Goal: Task Accomplishment & Management: Manage account settings

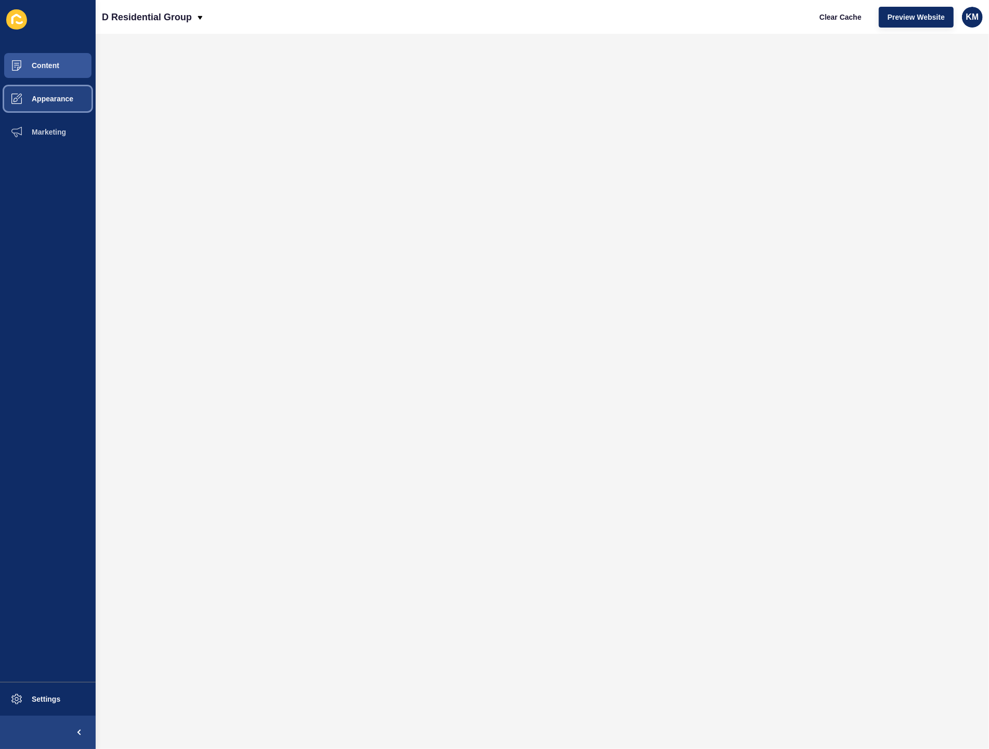
click at [30, 98] on span "Appearance" at bounding box center [35, 99] width 75 height 8
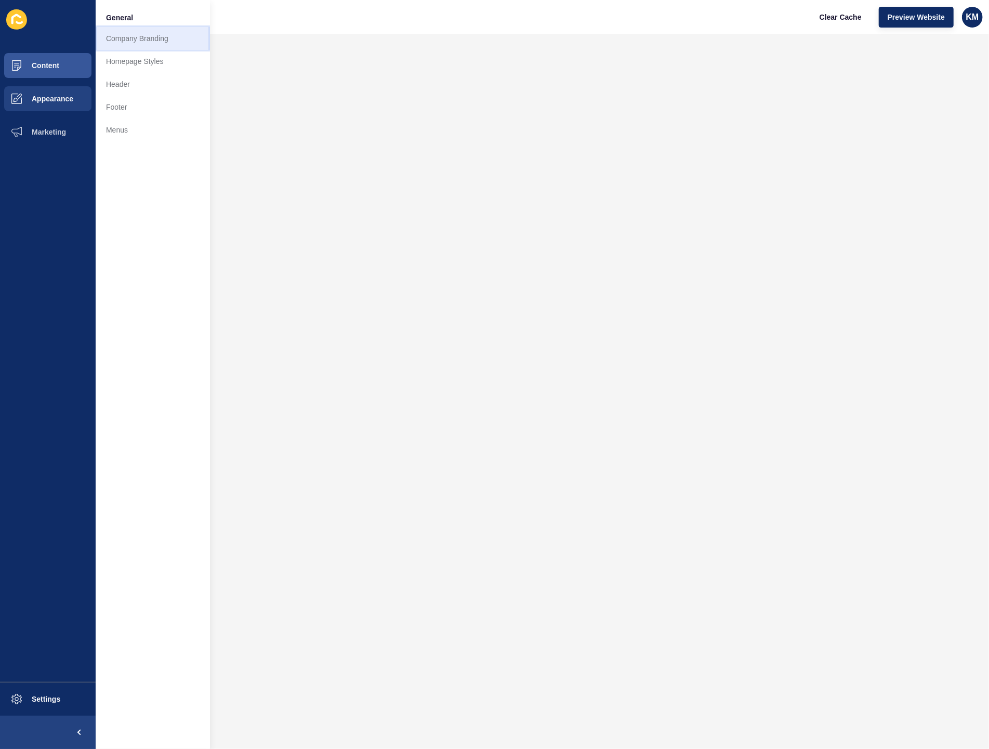
click at [160, 43] on link "Company Branding" at bounding box center [153, 38] width 114 height 23
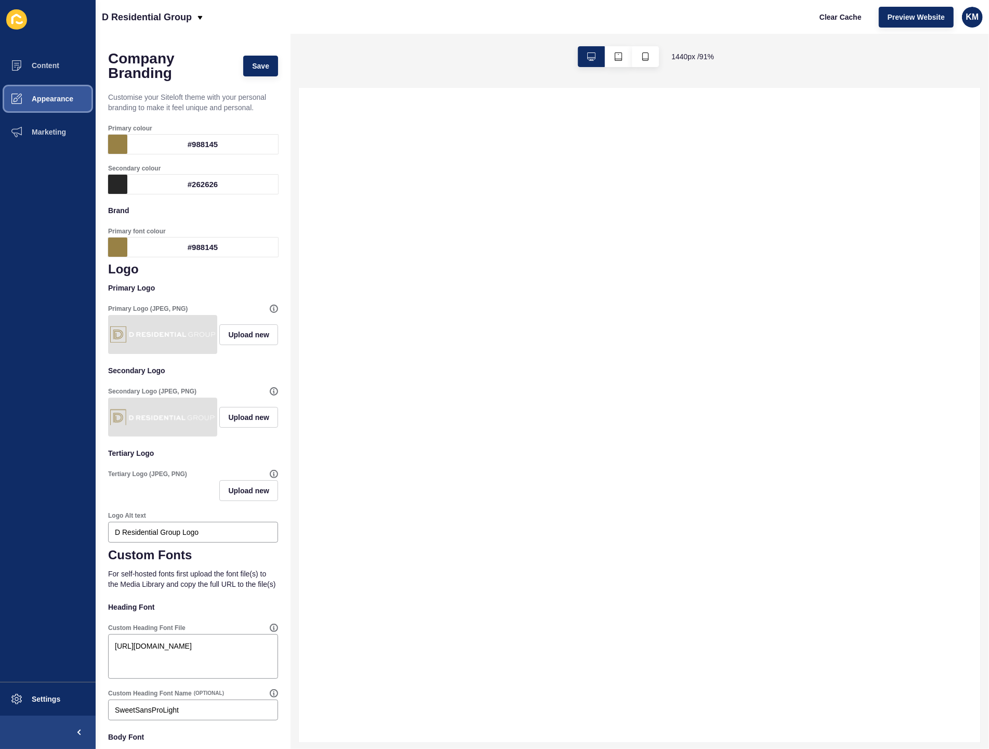
click at [40, 97] on span "Appearance" at bounding box center [35, 99] width 75 height 8
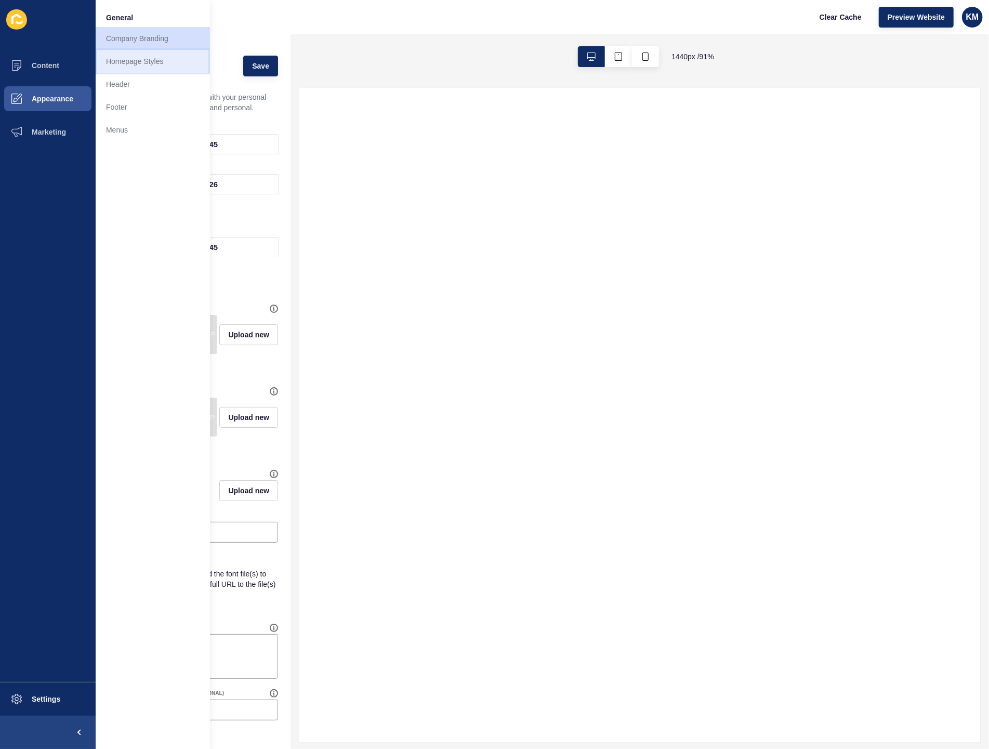
click at [147, 64] on link "Homepage Styles" at bounding box center [153, 61] width 114 height 23
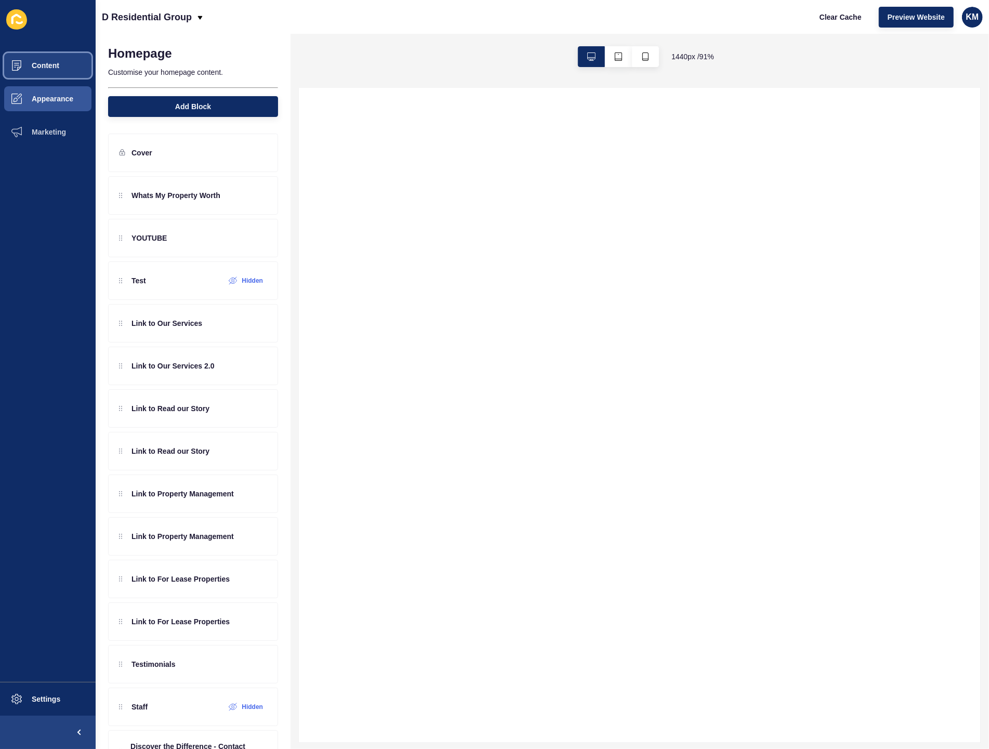
click at [32, 68] on span "Content" at bounding box center [28, 65] width 61 height 8
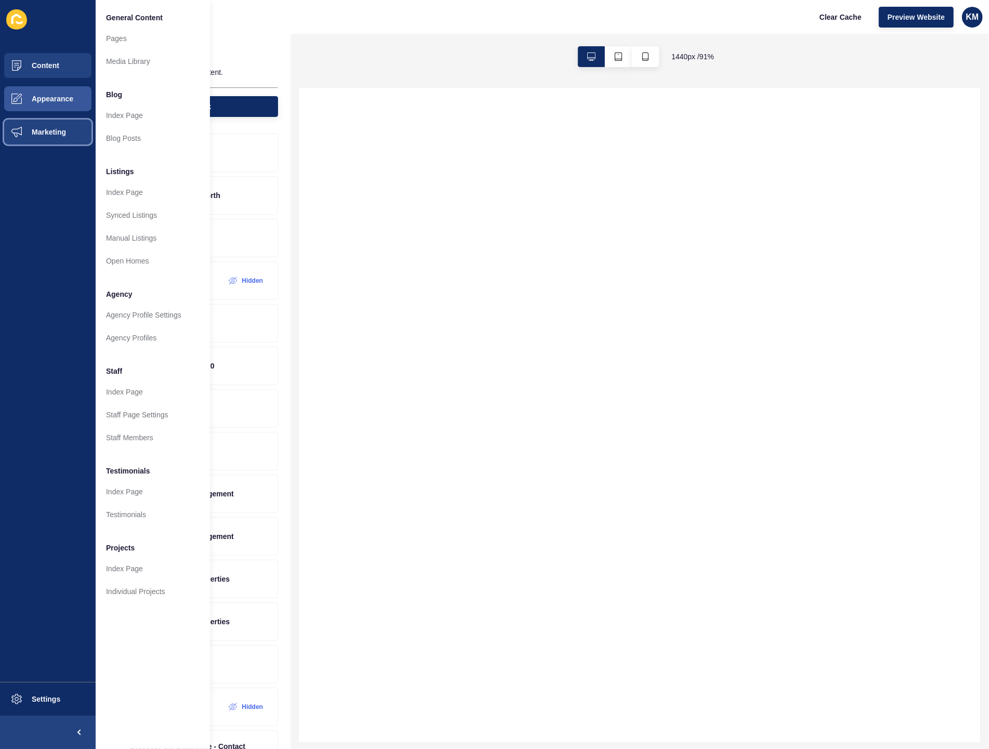
click at [64, 130] on span "Marketing" at bounding box center [32, 132] width 68 height 8
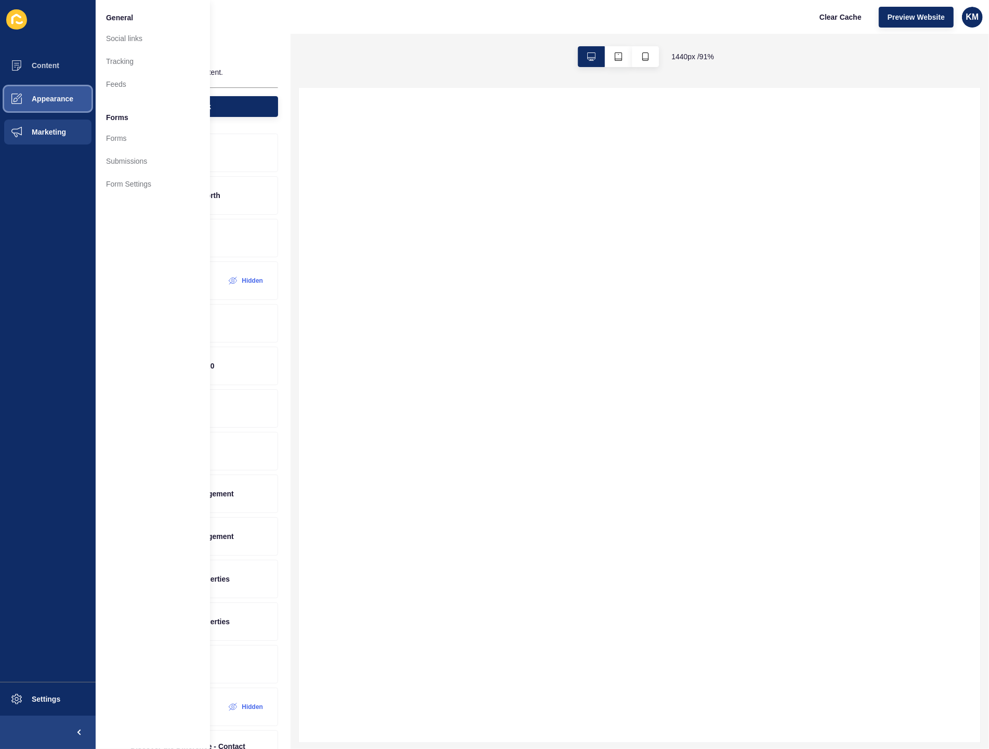
click at [71, 94] on button "Appearance" at bounding box center [48, 98] width 96 height 33
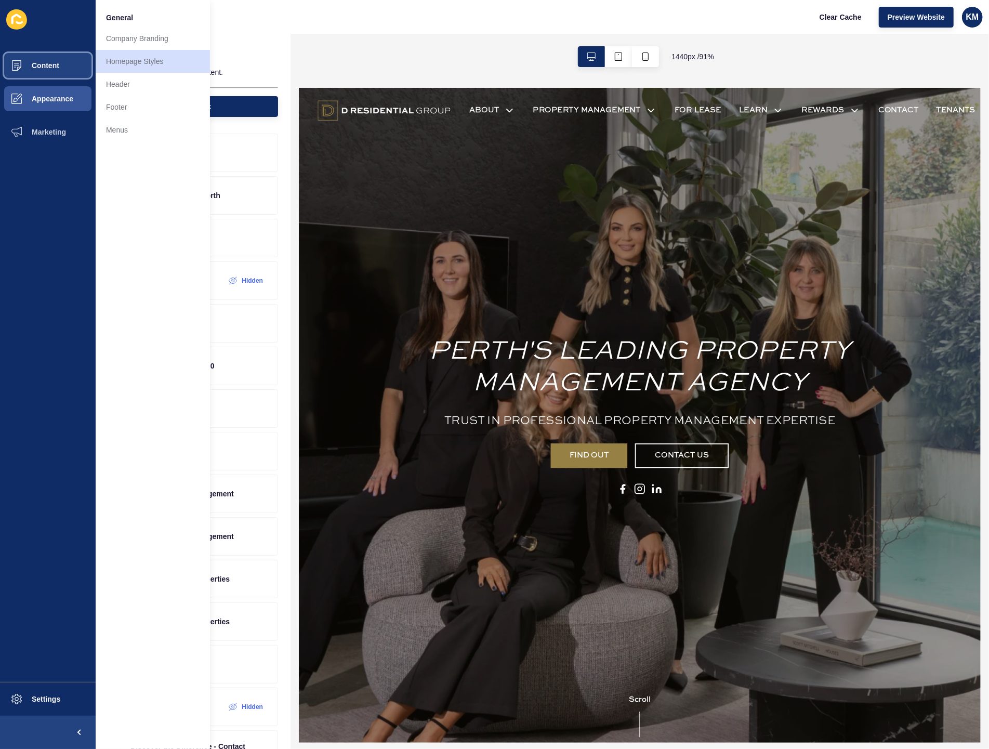
click at [64, 72] on button "Content" at bounding box center [48, 65] width 96 height 33
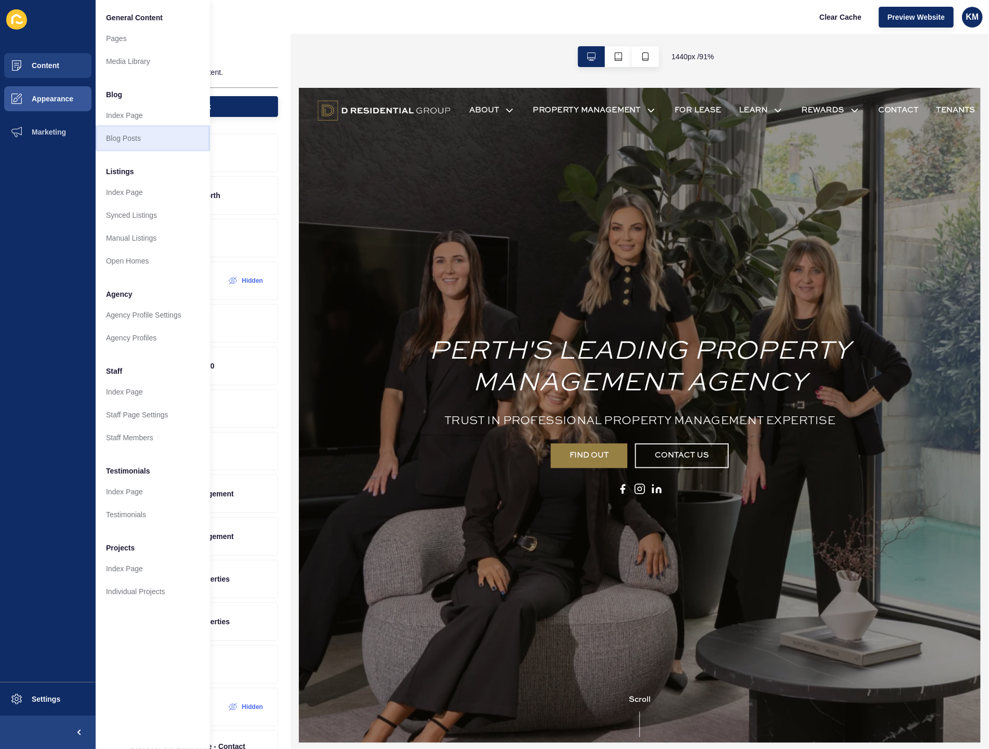
click at [124, 140] on link "Blog Posts" at bounding box center [153, 138] width 114 height 23
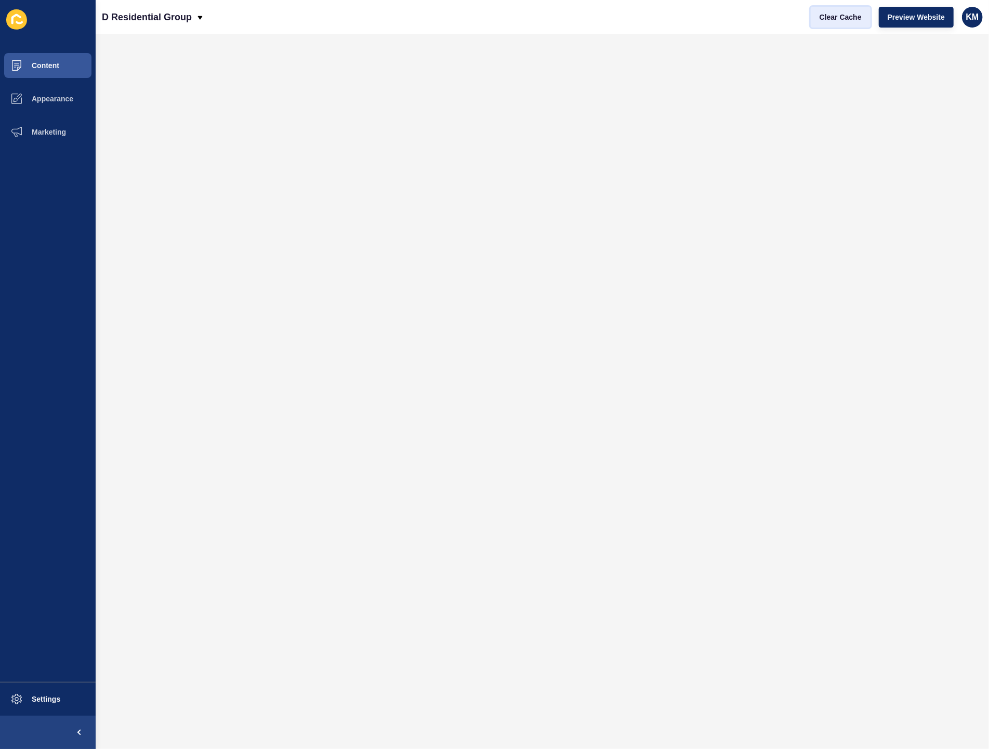
click at [841, 24] on button "Clear Cache" at bounding box center [841, 17] width 60 height 21
click at [853, 8] on button "Clear Cache" at bounding box center [841, 17] width 60 height 21
click at [840, 22] on button "Clear Cache" at bounding box center [841, 17] width 60 height 21
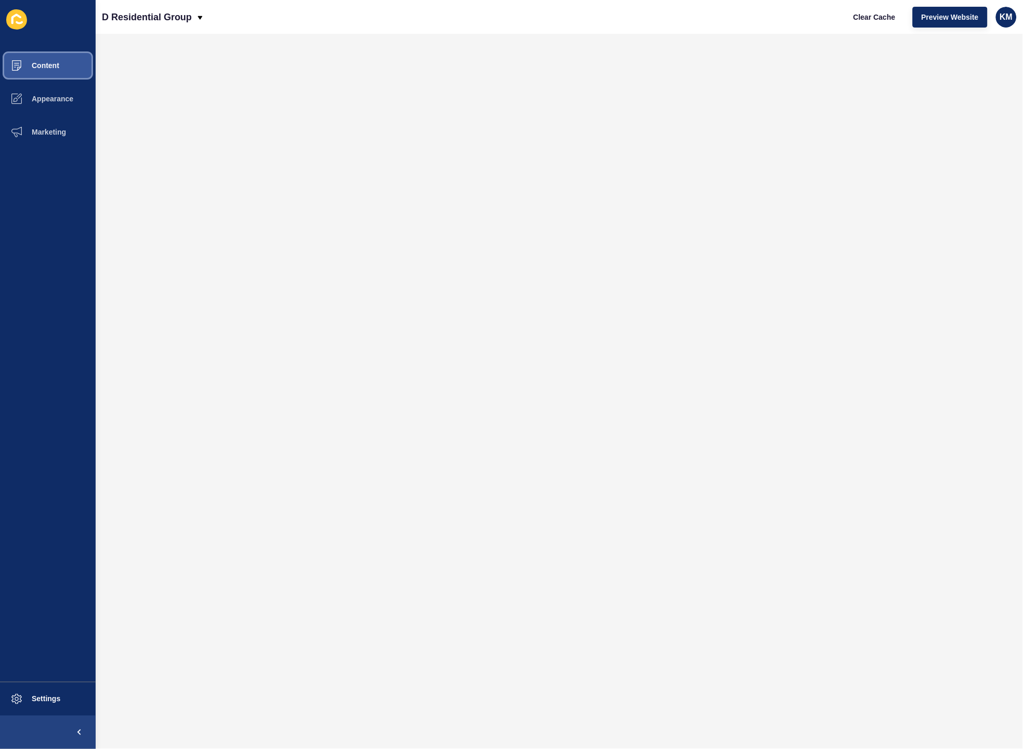
click at [48, 69] on span "Content" at bounding box center [28, 65] width 61 height 8
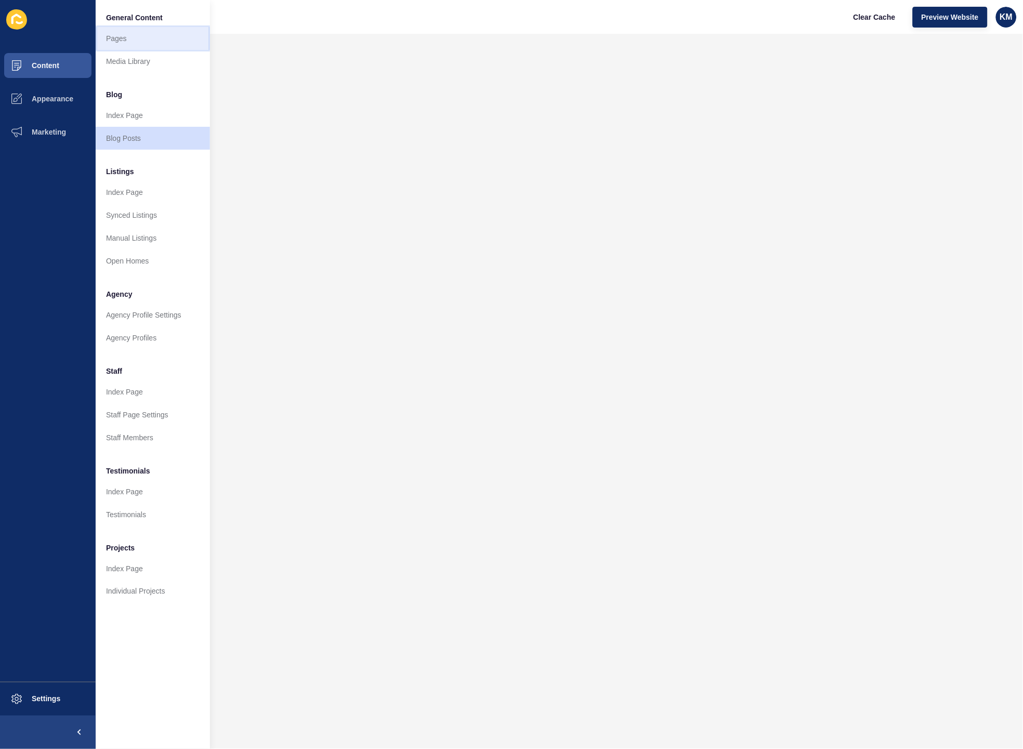
click at [153, 38] on link "Pages" at bounding box center [153, 38] width 114 height 23
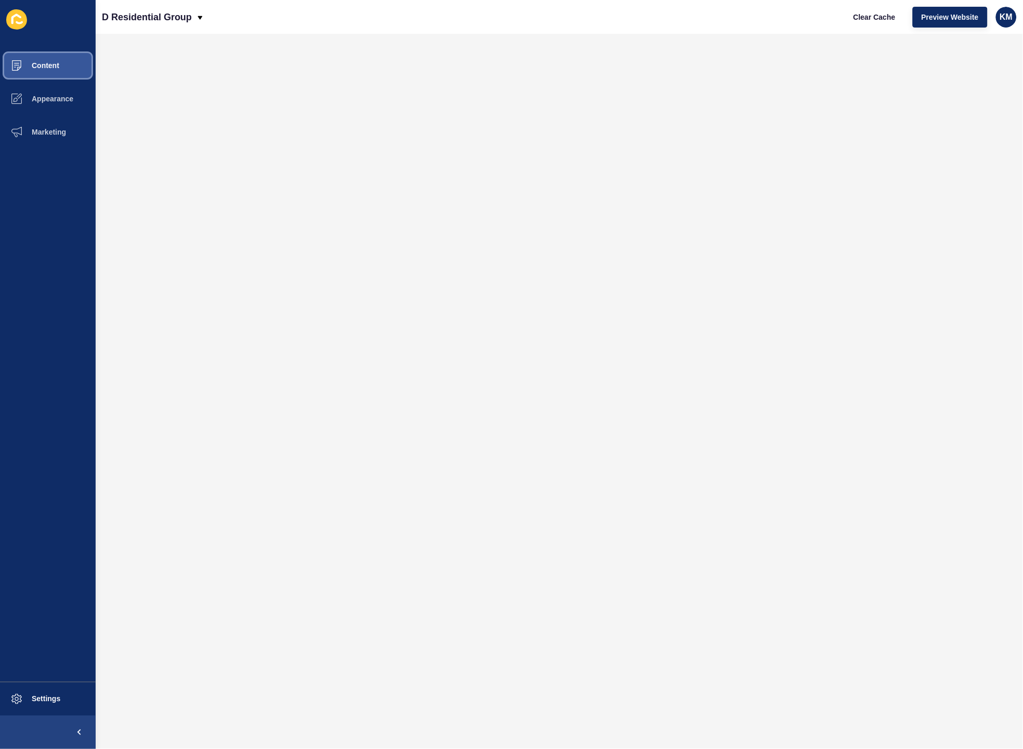
click at [71, 70] on button "Content" at bounding box center [48, 65] width 96 height 33
click at [83, 75] on button "Content" at bounding box center [48, 65] width 96 height 33
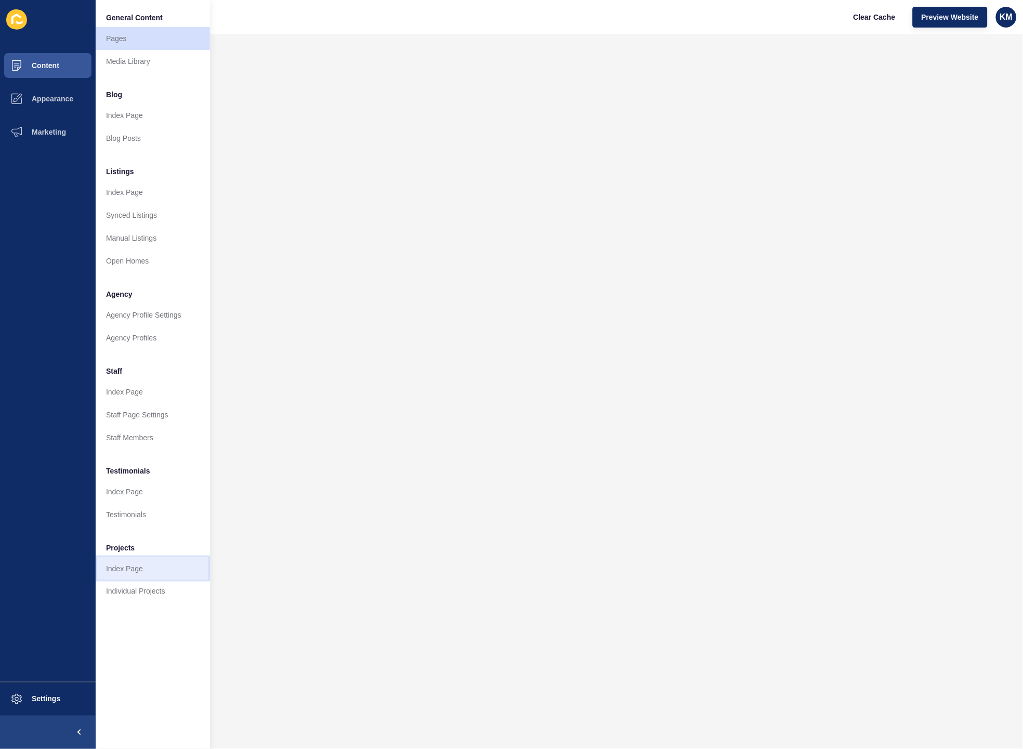
click at [137, 573] on link "Index Page" at bounding box center [153, 568] width 114 height 23
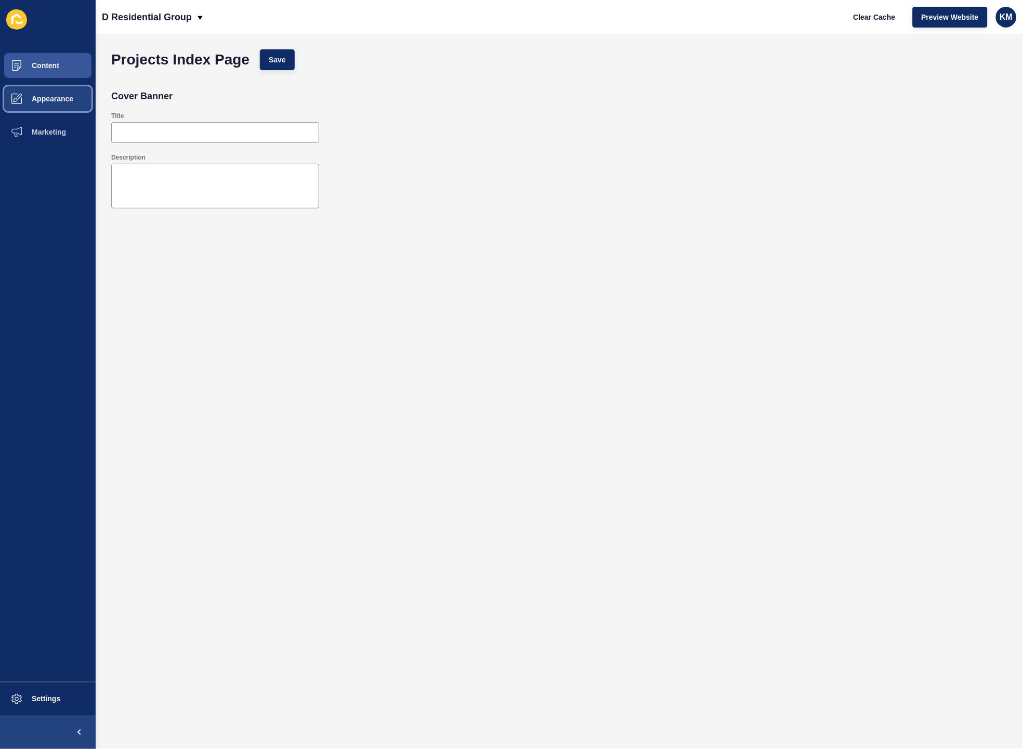
click at [56, 100] on span "Appearance" at bounding box center [35, 99] width 75 height 8
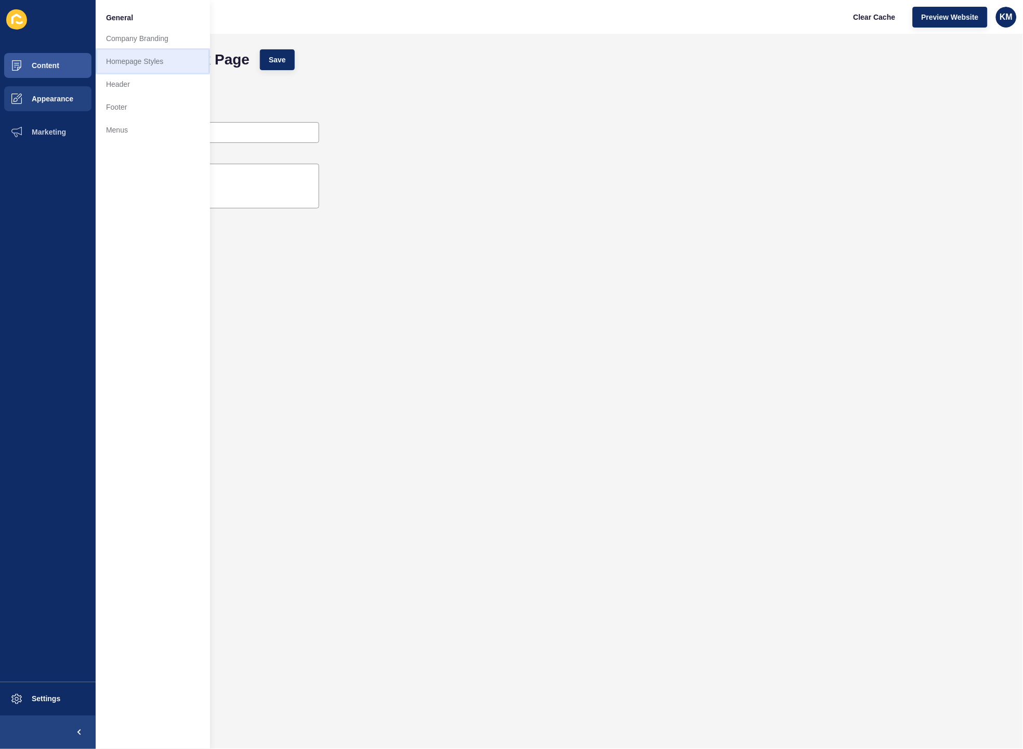
click at [163, 62] on link "Homepage Styles" at bounding box center [153, 61] width 114 height 23
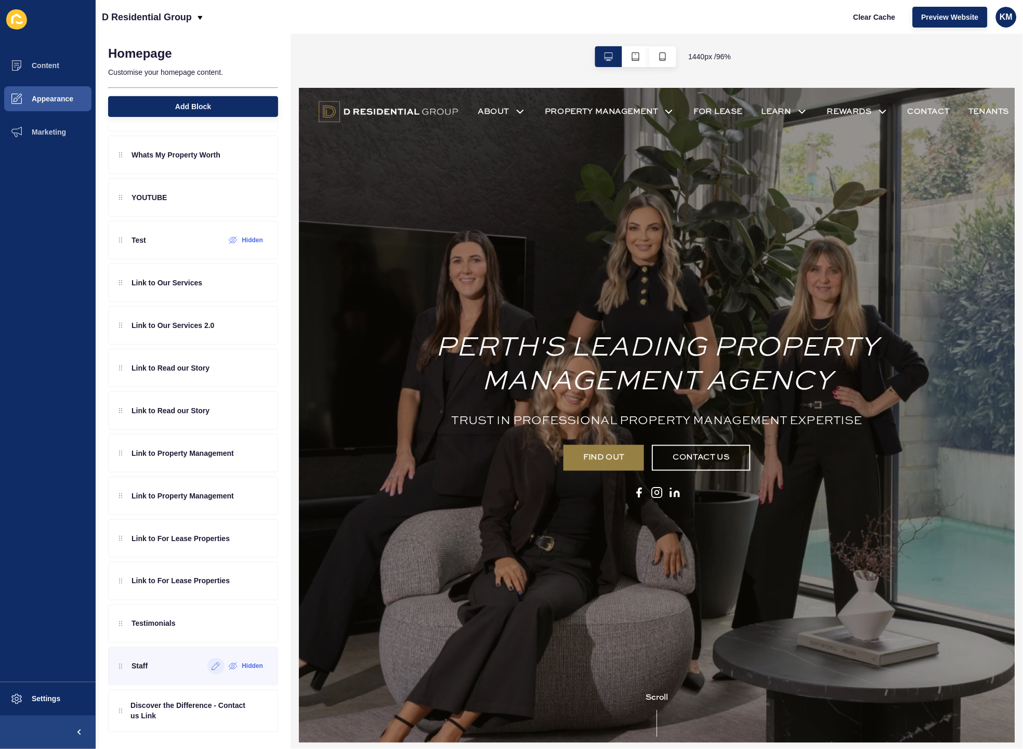
click at [207, 672] on div at bounding box center [215, 666] width 17 height 17
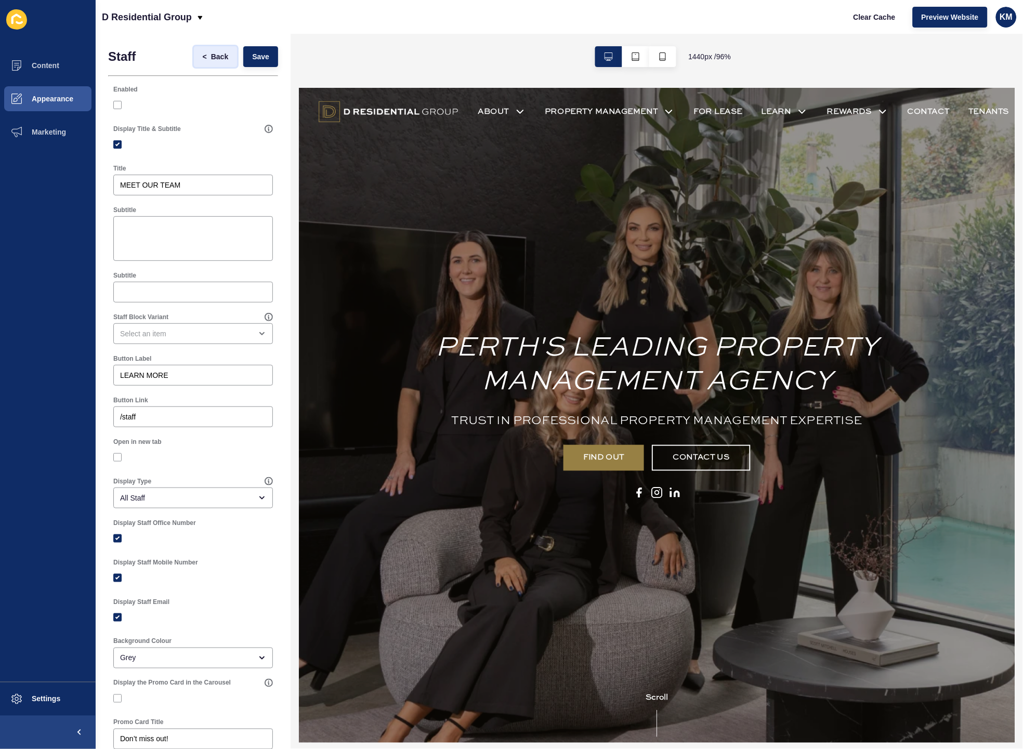
click at [203, 51] on span "<" at bounding box center [207, 56] width 8 height 10
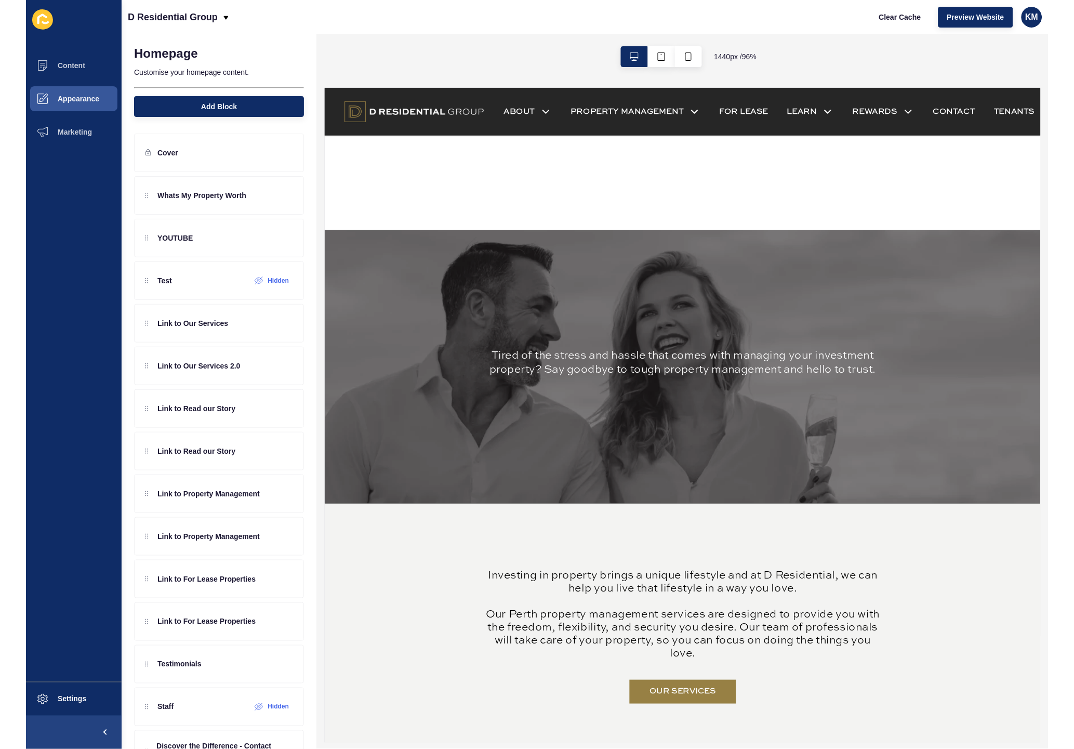
scroll to position [866, 0]
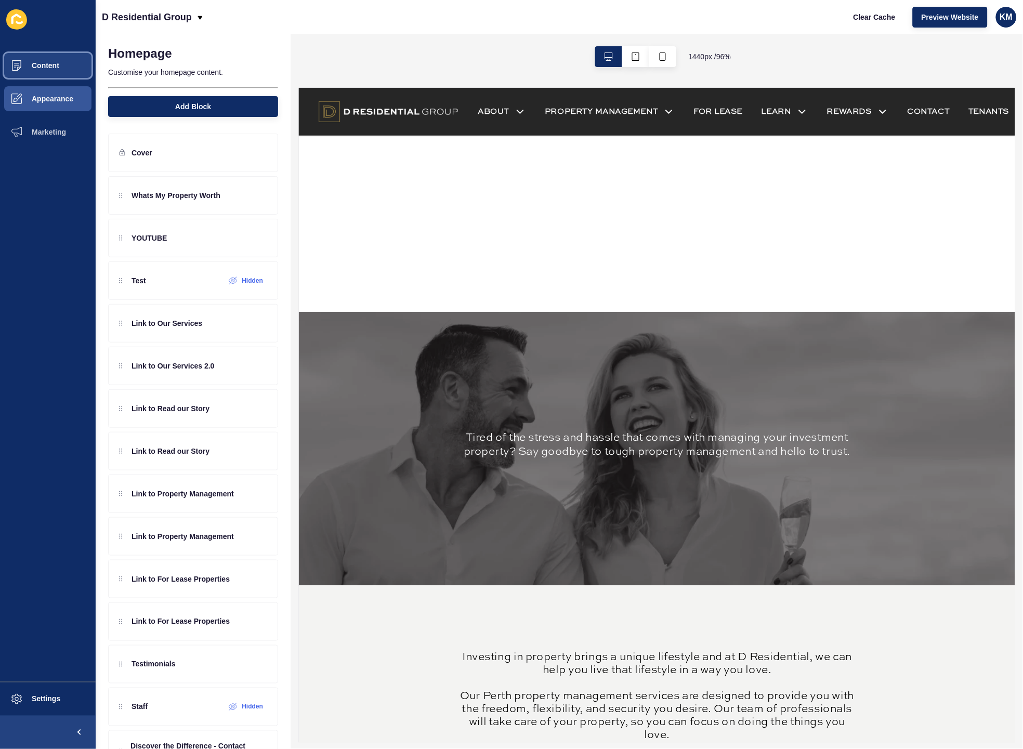
click at [39, 63] on span "Content" at bounding box center [28, 65] width 61 height 8
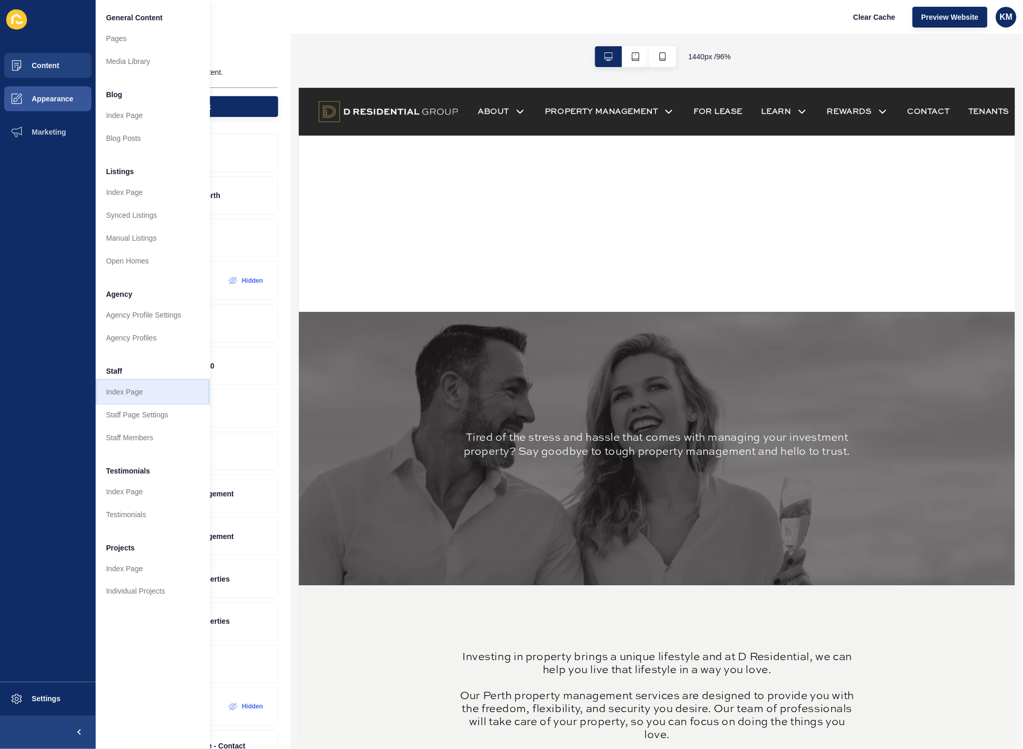
click at [165, 396] on link "Index Page" at bounding box center [153, 392] width 114 height 23
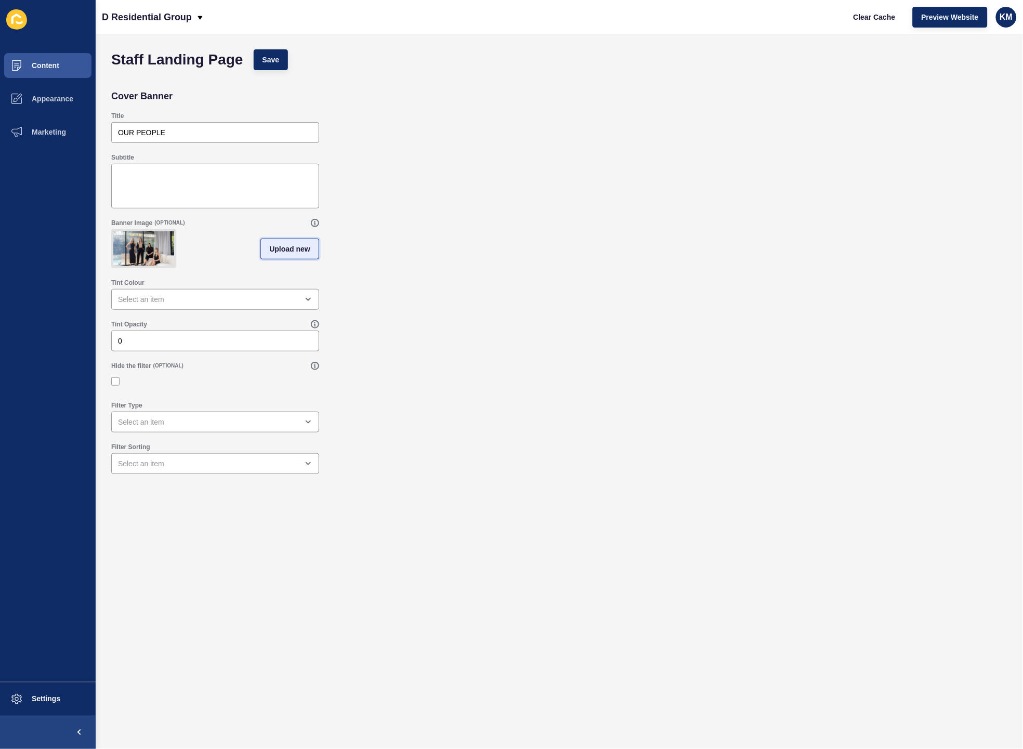
click at [297, 250] on span "Upload new" at bounding box center [289, 249] width 41 height 10
click at [248, 257] on span at bounding box center [215, 250] width 206 height 41
click at [112, 230] on input "Drag or click to upload" at bounding box center [112, 230] width 0 height 0
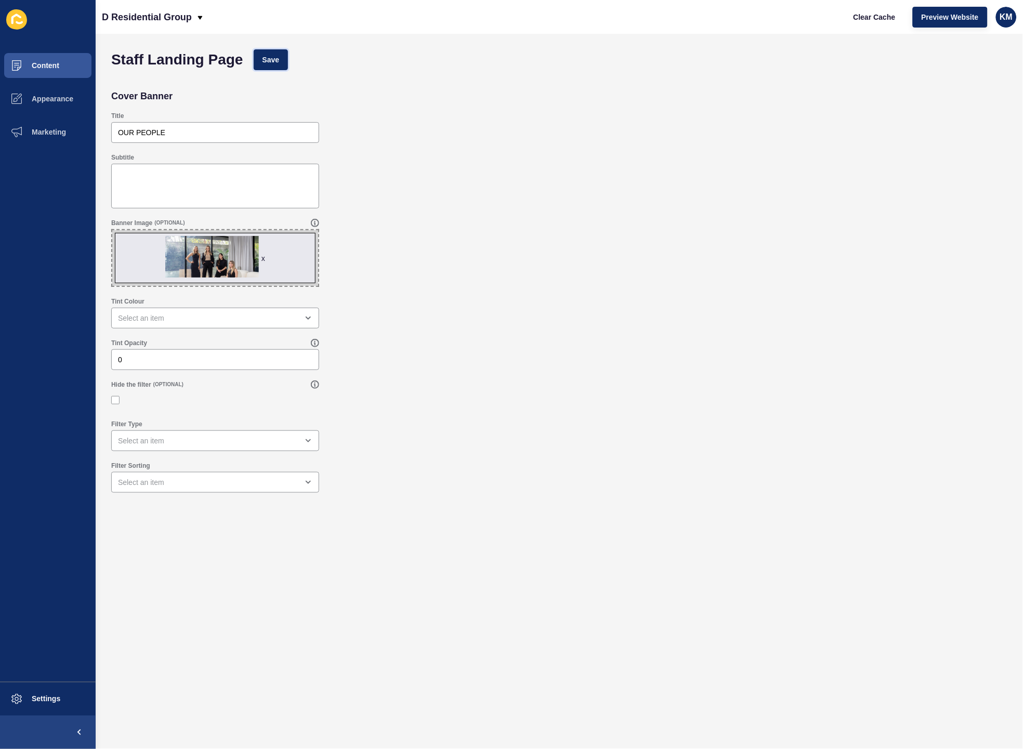
drag, startPoint x: 263, startPoint y: 60, endPoint x: 359, endPoint y: 59, distance: 96.2
click at [263, 60] on span "Save" at bounding box center [271, 60] width 17 height 10
click at [884, 19] on span "Clear Cache" at bounding box center [875, 17] width 42 height 10
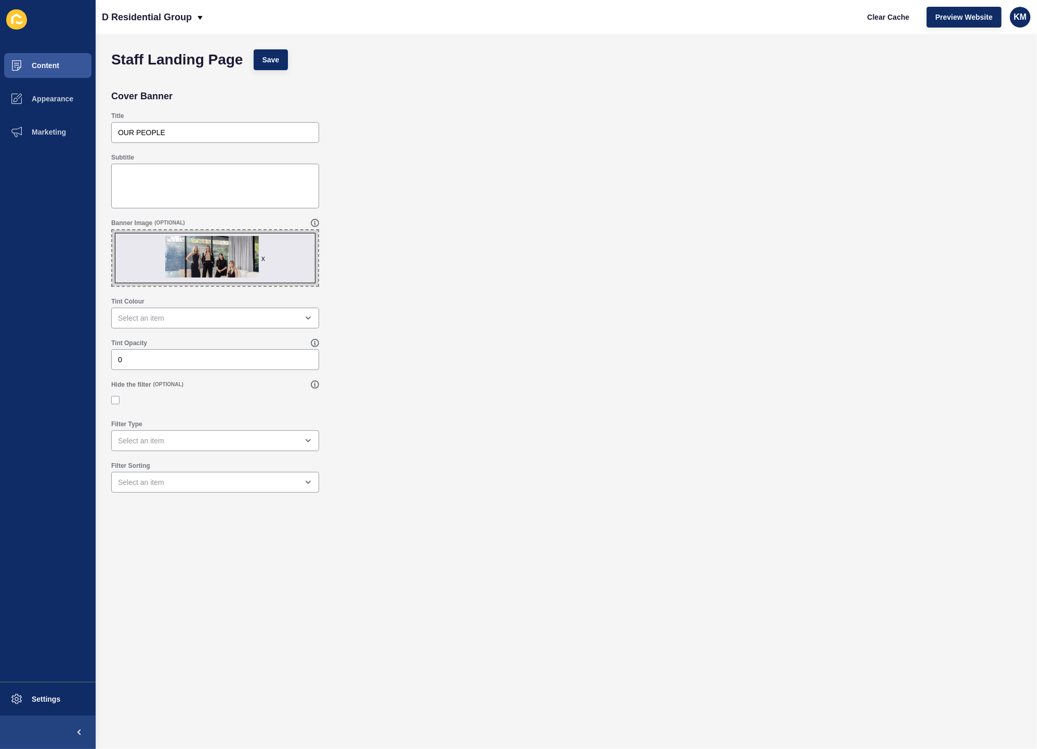
click at [267, 256] on span "x" at bounding box center [215, 258] width 206 height 56
click at [112, 230] on input "x Drag or click to upload" at bounding box center [112, 230] width 0 height 0
type input "C:\fakepath\Copy of BLOG Banners-min.jpg"
click at [274, 58] on span "Save" at bounding box center [271, 60] width 17 height 10
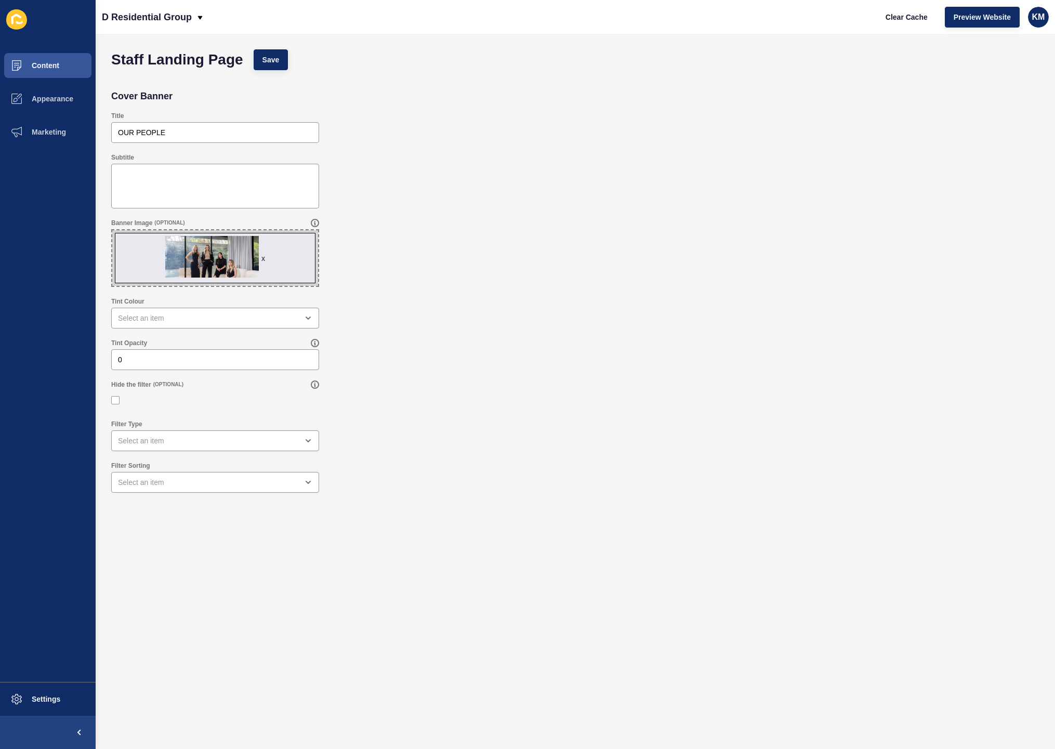
click at [264, 255] on div "x" at bounding box center [263, 258] width 4 height 10
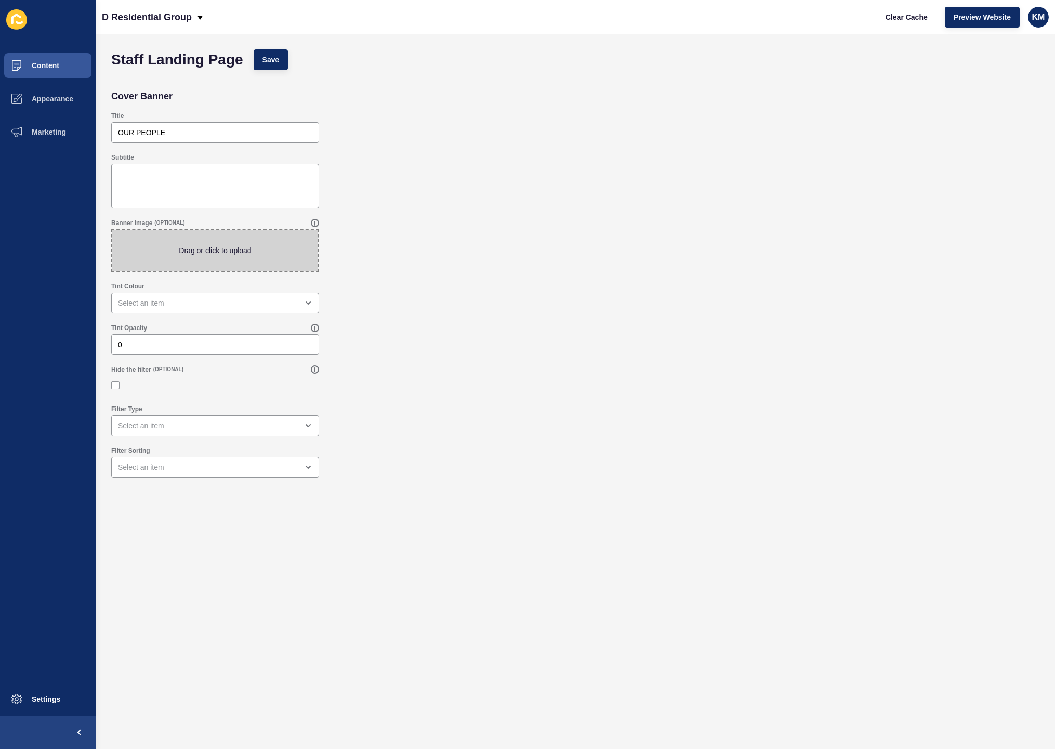
click at [236, 255] on span at bounding box center [215, 250] width 206 height 41
click at [112, 230] on input "Drag or click to upload" at bounding box center [112, 230] width 0 height 0
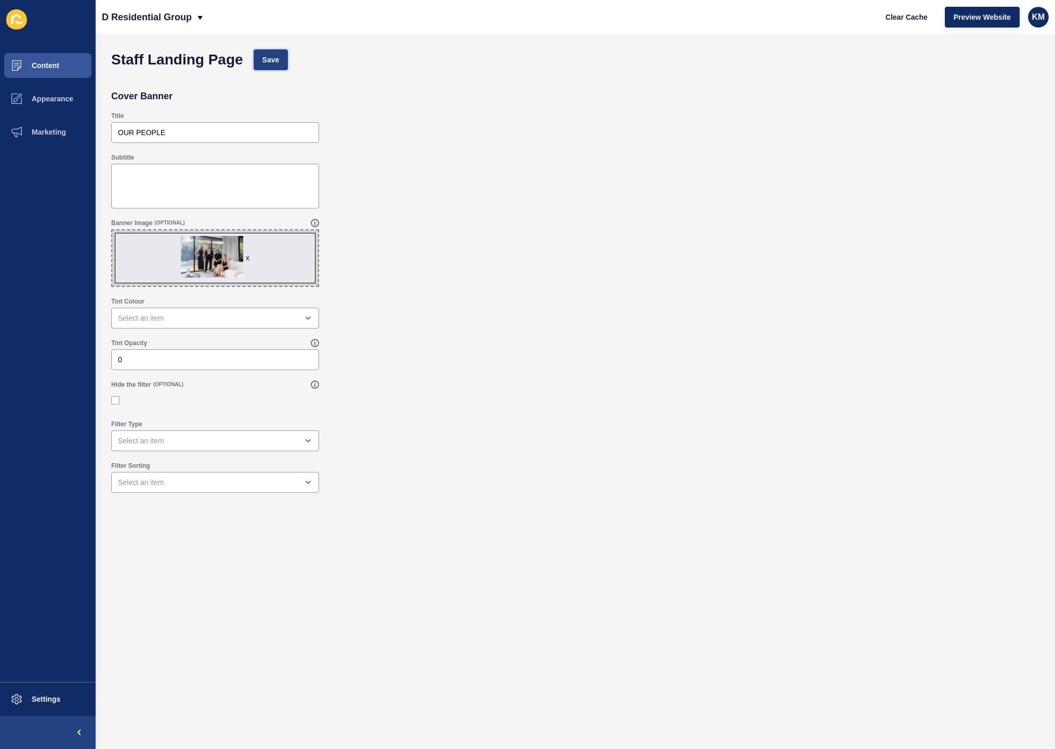
click at [274, 59] on span "Save" at bounding box center [271, 60] width 17 height 10
click at [248, 256] on div "x" at bounding box center [248, 258] width 4 height 10
click at [281, 63] on button "Save" at bounding box center [271, 59] width 35 height 21
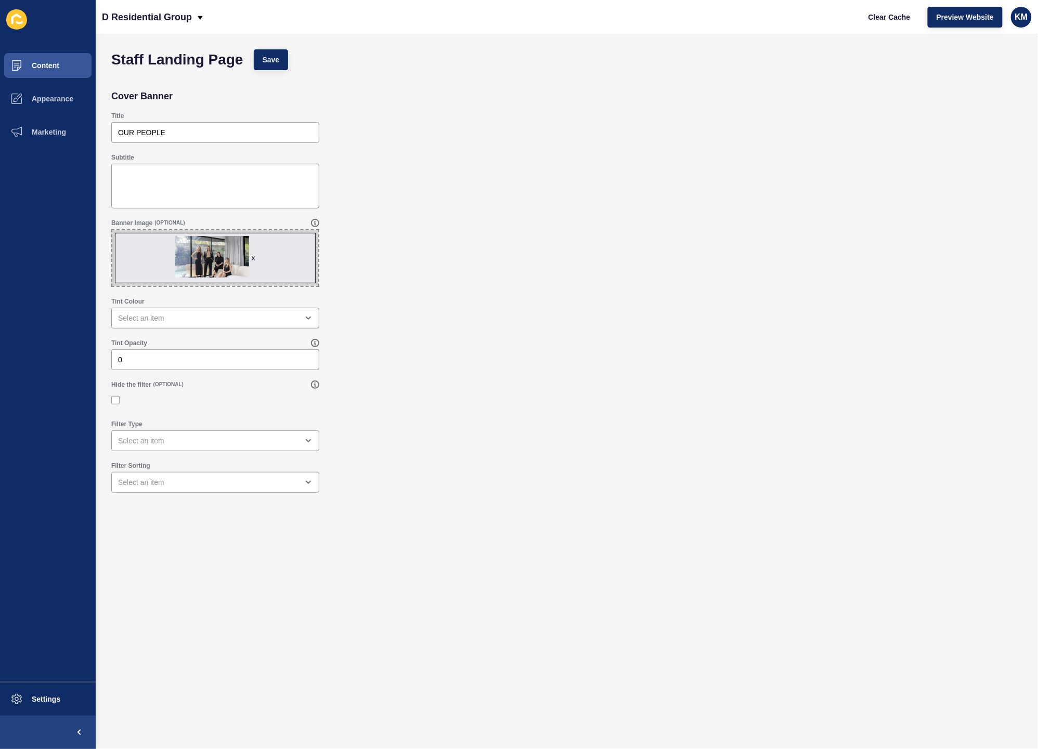
click at [252, 258] on div "x" at bounding box center [254, 258] width 4 height 10
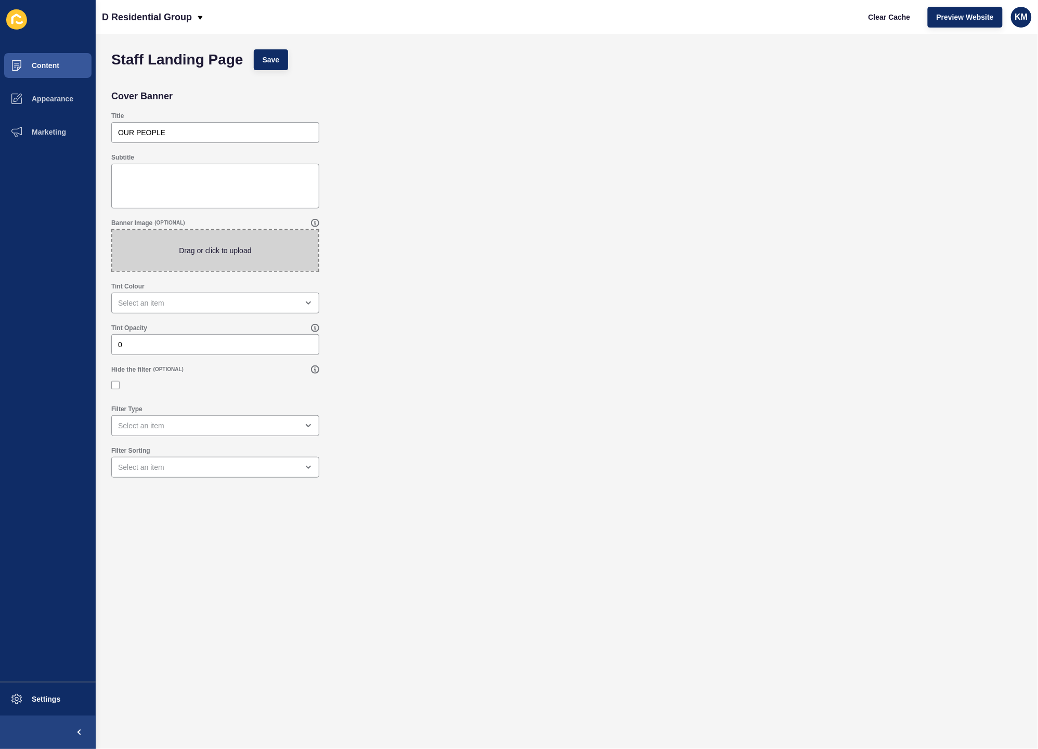
click at [215, 258] on span at bounding box center [215, 250] width 206 height 41
click at [112, 230] on input "Drag or click to upload" at bounding box center [112, 230] width 0 height 0
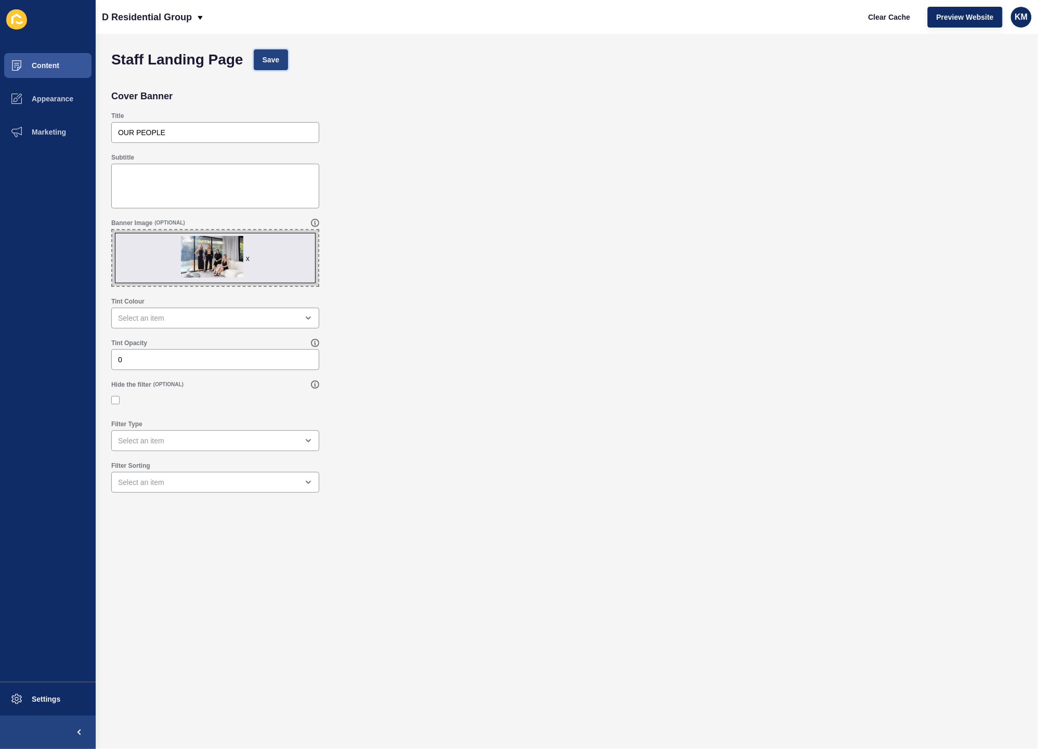
click at [281, 58] on button "Save" at bounding box center [271, 59] width 35 height 21
click at [889, 16] on span "Clear Cache" at bounding box center [889, 17] width 42 height 10
click at [243, 254] on span "x" at bounding box center [215, 258] width 206 height 56
click at [112, 230] on input "x Drag or click to upload" at bounding box center [112, 230] width 0 height 0
type input "C:\fakepath\Adobe Express - file.jpg"
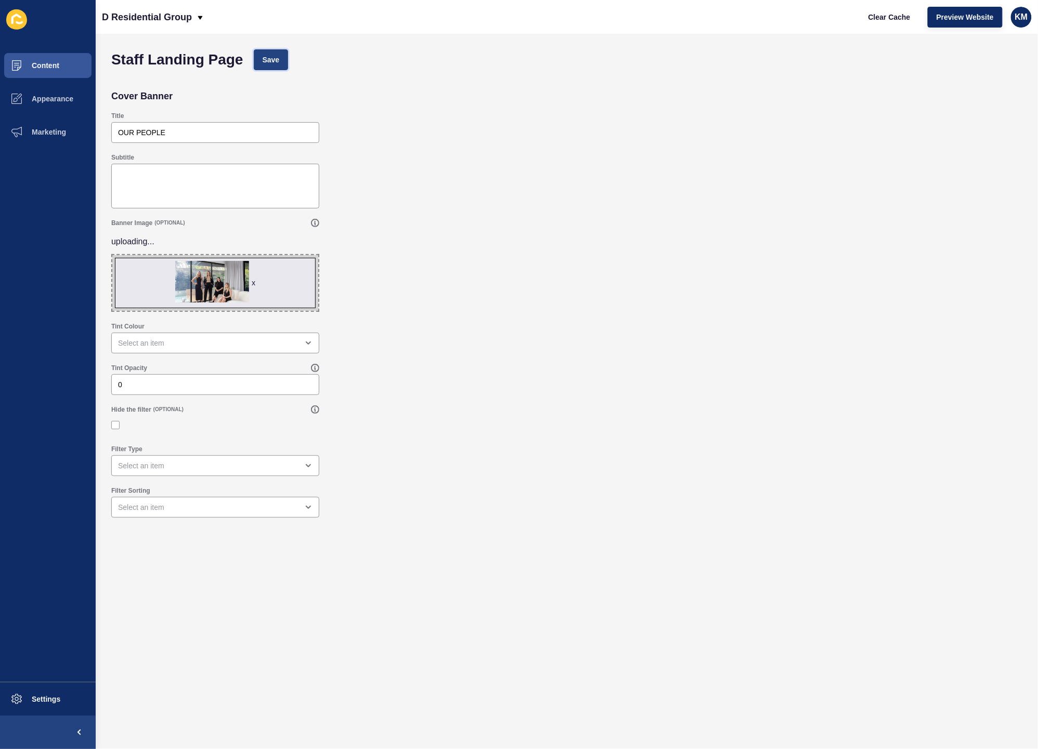
click at [276, 64] on span "Save" at bounding box center [271, 60] width 17 height 10
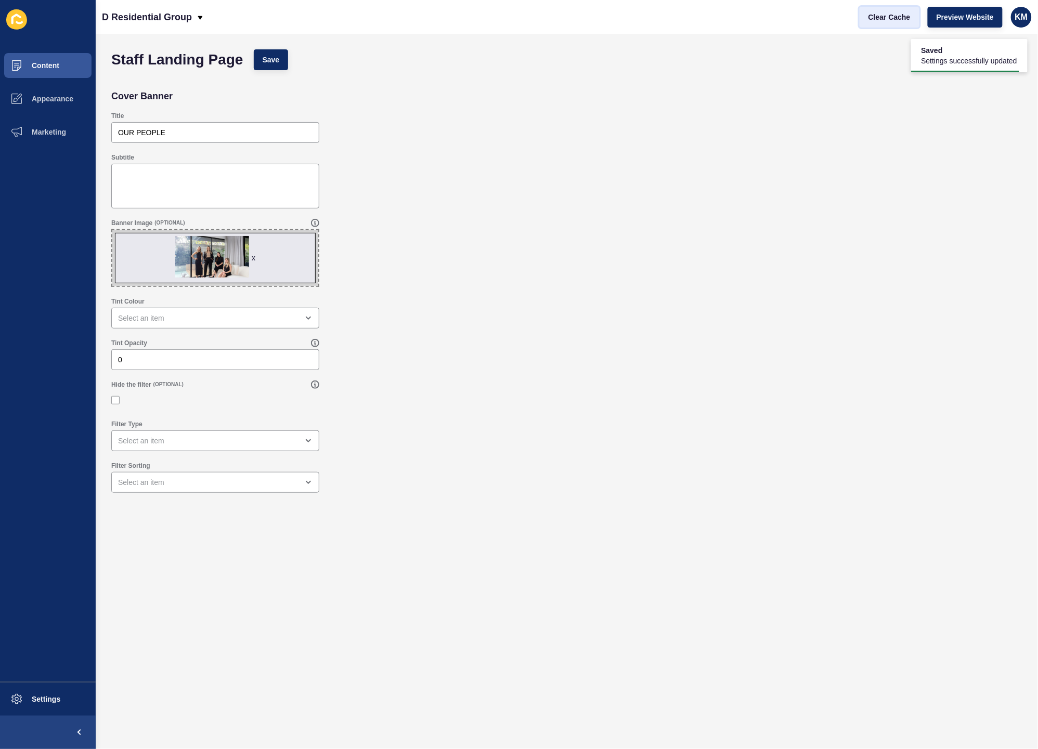
click at [886, 22] on span "Clear Cache" at bounding box center [889, 17] width 42 height 10
click at [224, 254] on span "x" at bounding box center [215, 258] width 206 height 56
click at [112, 230] on input "x Drag or click to upload" at bounding box center [112, 230] width 0 height 0
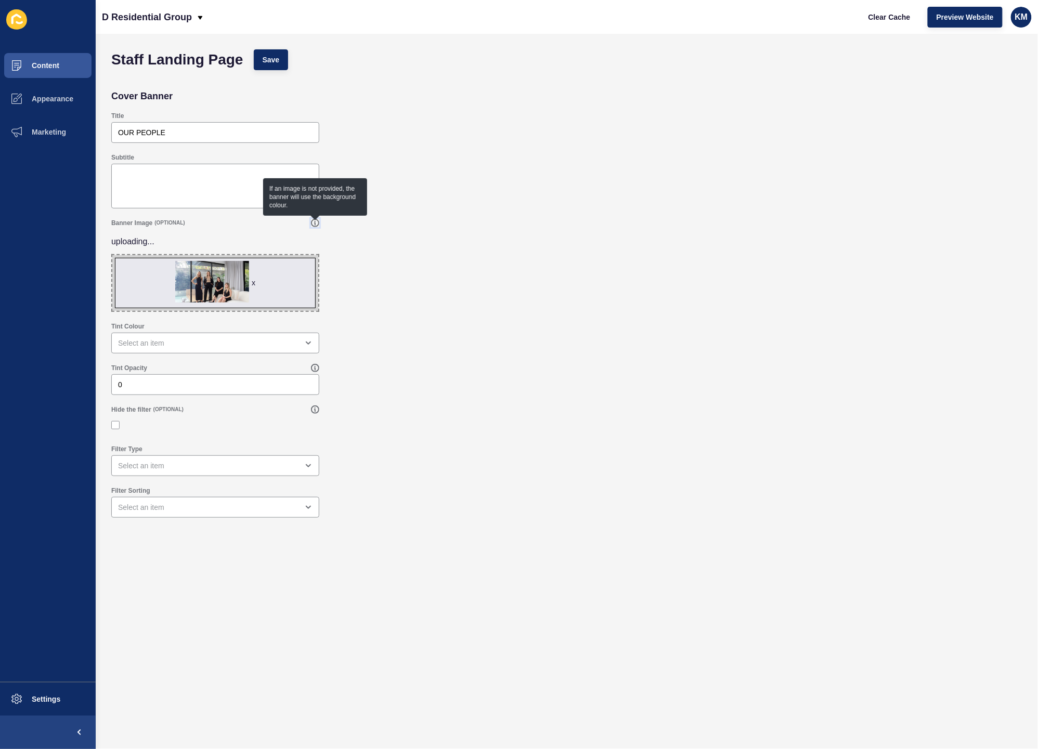
click at [314, 225] on icon at bounding box center [315, 223] width 8 height 8
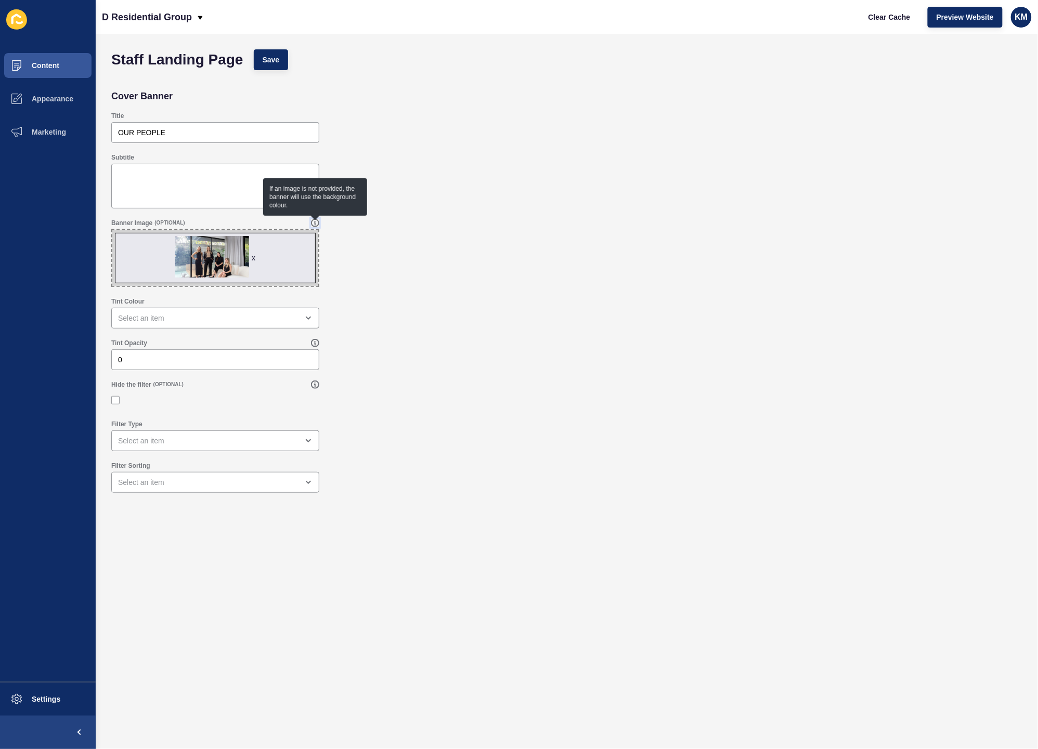
click at [313, 226] on icon at bounding box center [315, 223] width 8 height 8
drag, startPoint x: 214, startPoint y: 258, endPoint x: 214, endPoint y: 276, distance: 17.2
click at [214, 276] on span "x" at bounding box center [215, 258] width 206 height 56
click at [112, 230] on input "x Drag or click to upload" at bounding box center [112, 230] width 0 height 0
click at [215, 438] on div "open menu" at bounding box center [208, 441] width 180 height 10
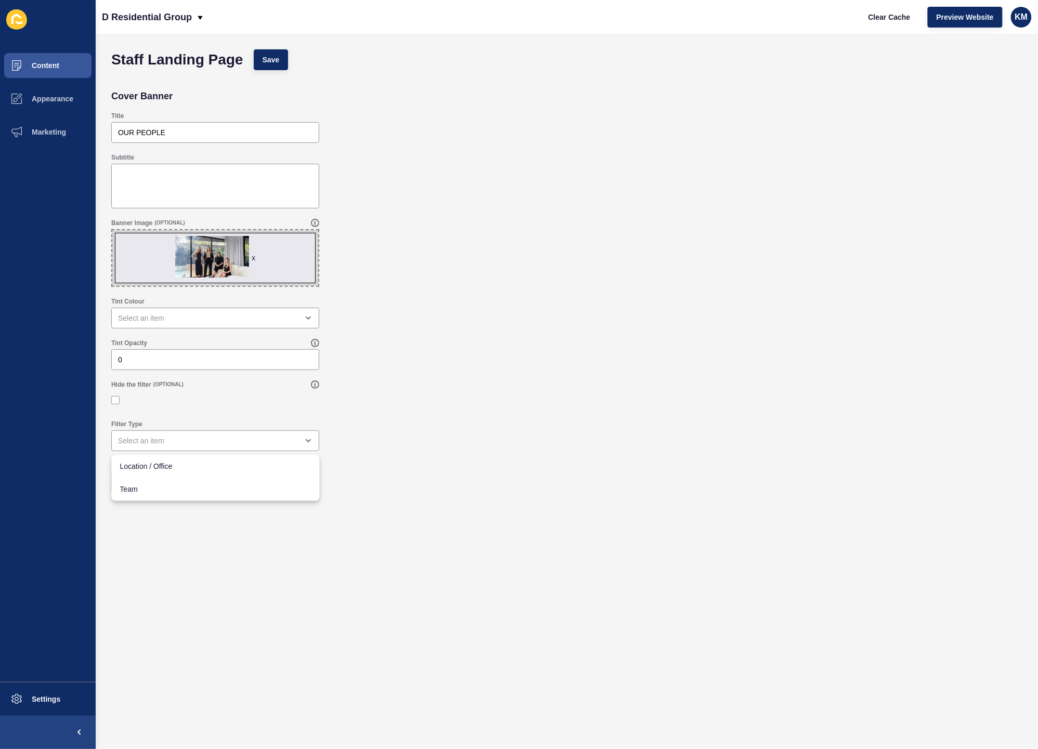
click at [427, 418] on div "Filter Type" at bounding box center [566, 436] width 921 height 42
click at [190, 258] on span "x" at bounding box center [215, 258] width 206 height 56
click at [112, 230] on input "x Drag or click to upload" at bounding box center [112, 230] width 0 height 0
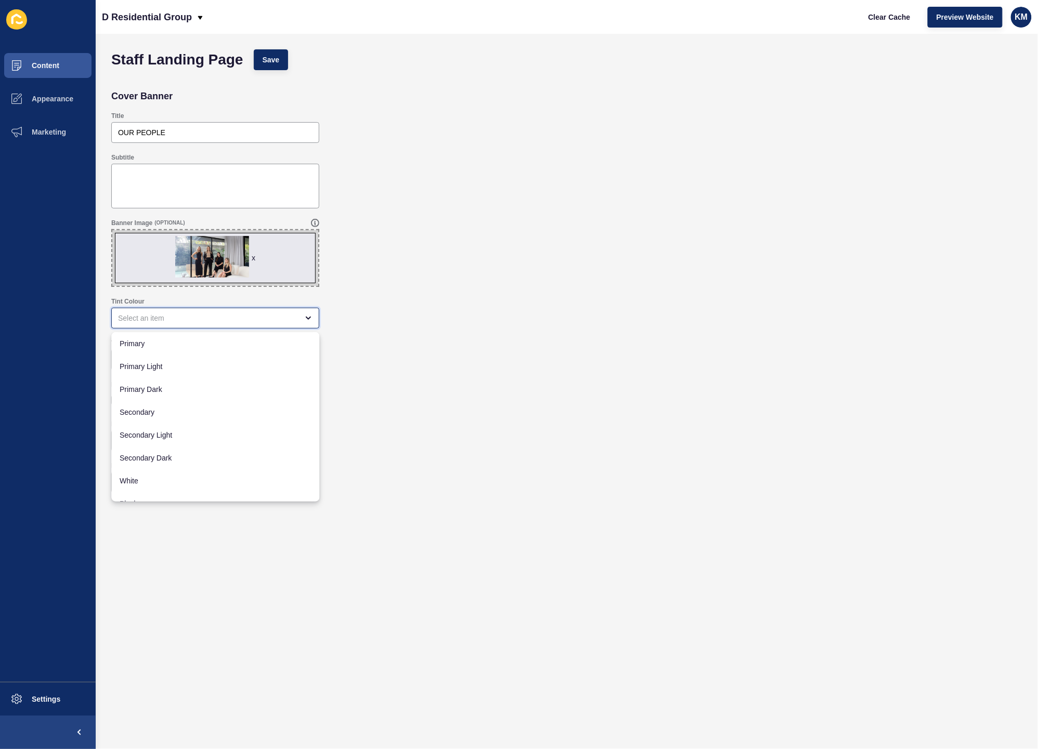
click at [265, 319] on div "close menu" at bounding box center [208, 318] width 180 height 10
click at [464, 312] on div "Tint Colour" at bounding box center [566, 313] width 921 height 42
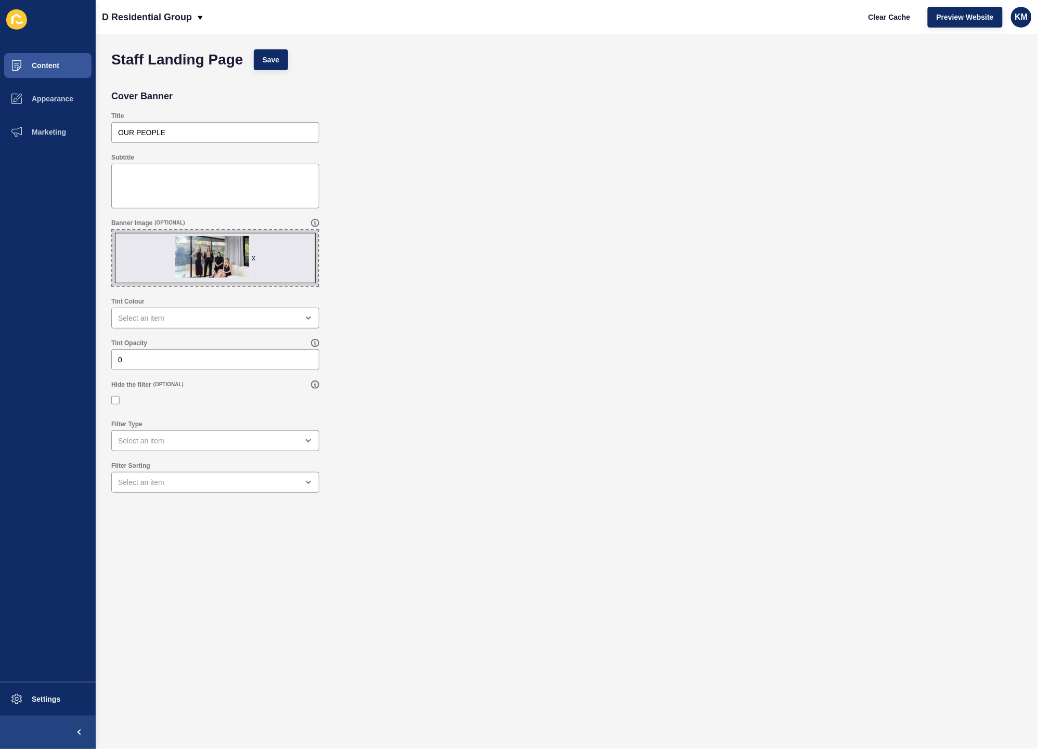
click at [227, 245] on span "x" at bounding box center [215, 258] width 206 height 56
click at [112, 230] on input "x Drag or click to upload" at bounding box center [112, 230] width 0 height 0
click at [255, 255] on span "x" at bounding box center [215, 258] width 206 height 56
click at [112, 230] on input "x Drag or click to upload" at bounding box center [112, 230] width 0 height 0
click at [254, 258] on div "x" at bounding box center [254, 258] width 4 height 10
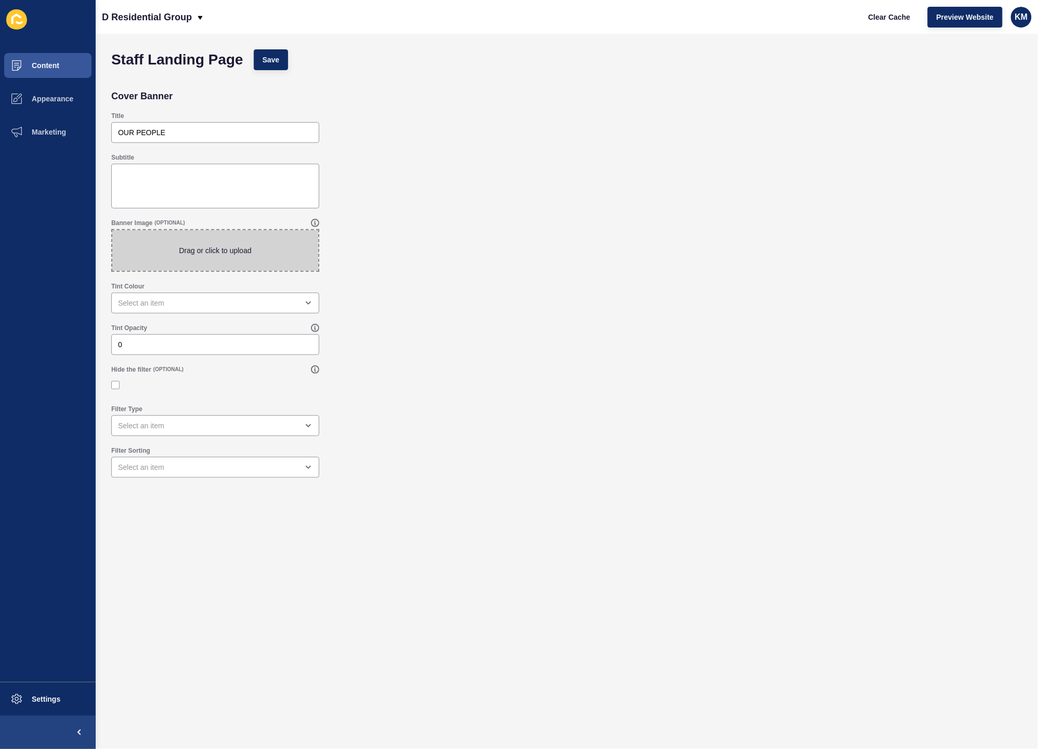
click at [217, 246] on span at bounding box center [215, 250] width 206 height 41
click at [112, 230] on input "Drag or click to upload" at bounding box center [112, 230] width 0 height 0
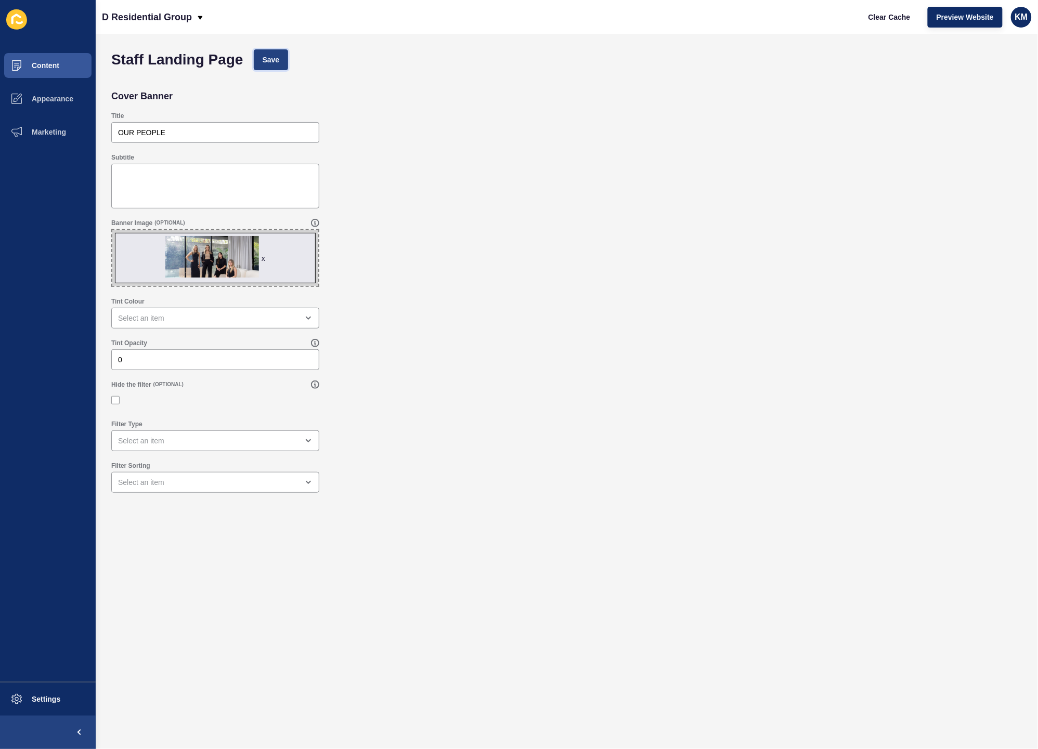
click at [271, 67] on button "Save" at bounding box center [271, 59] width 35 height 21
click at [891, 25] on button "Clear Cache" at bounding box center [889, 17] width 60 height 21
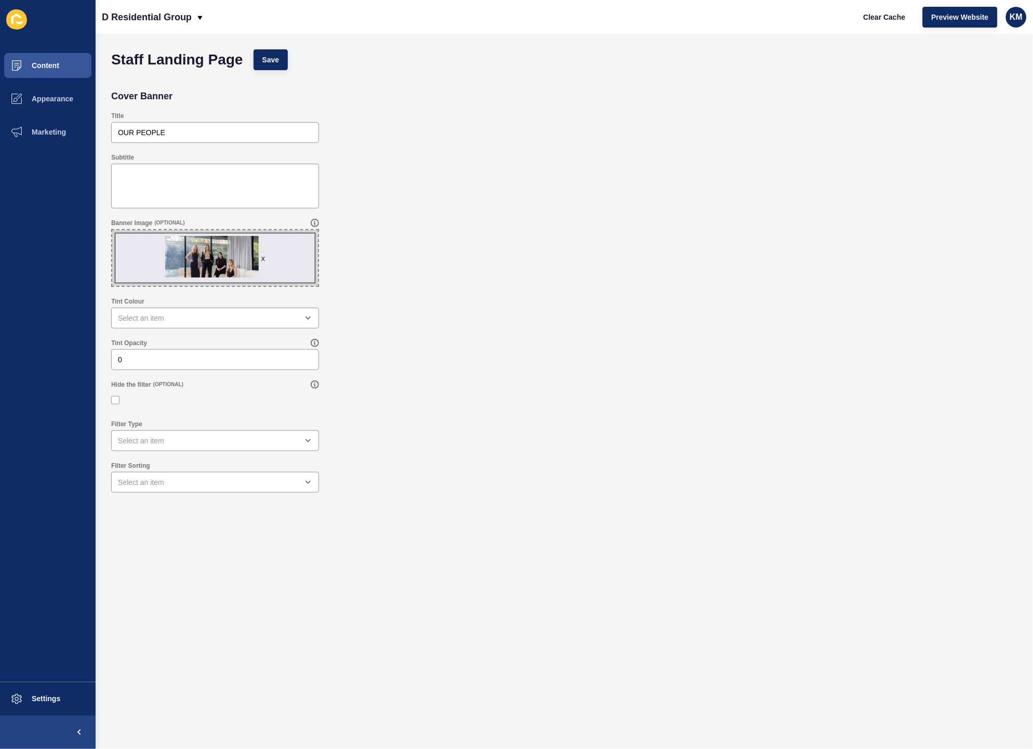
click at [261, 252] on span "x" at bounding box center [215, 258] width 206 height 56
click at [112, 230] on input "x Drag or click to upload" at bounding box center [112, 230] width 0 height 0
type input "C:\fakepath\yet another test hlp.png"
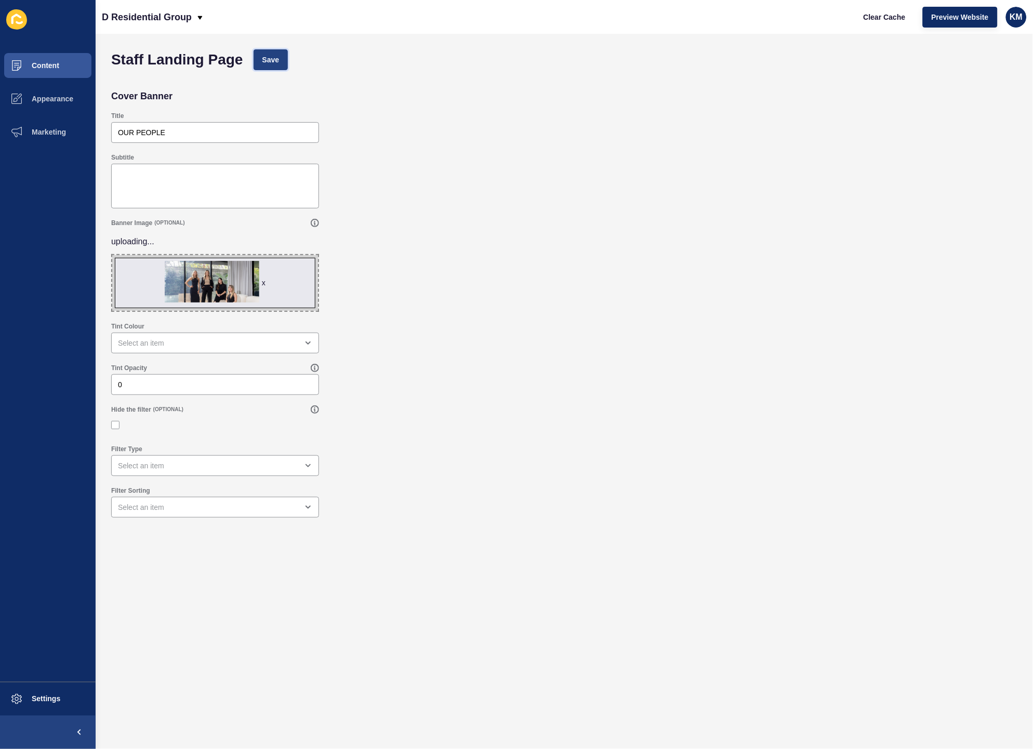
click at [276, 64] on span "Save" at bounding box center [271, 60] width 17 height 10
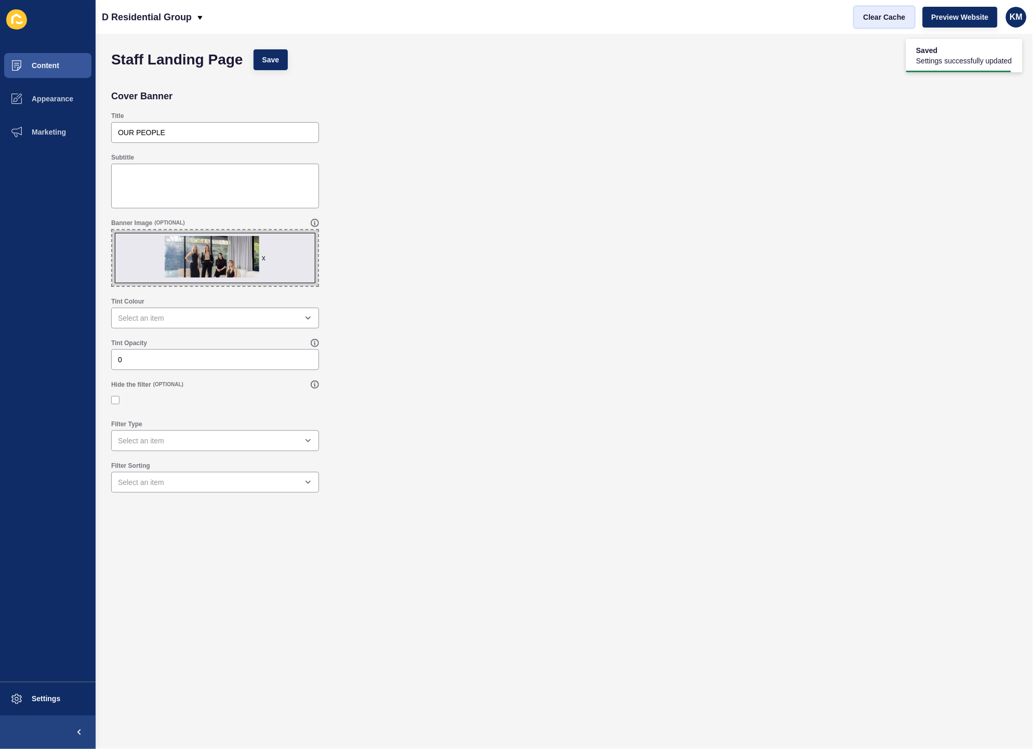
click at [880, 18] on span "Clear Cache" at bounding box center [885, 17] width 42 height 10
click at [264, 260] on div "x" at bounding box center [264, 258] width 4 height 10
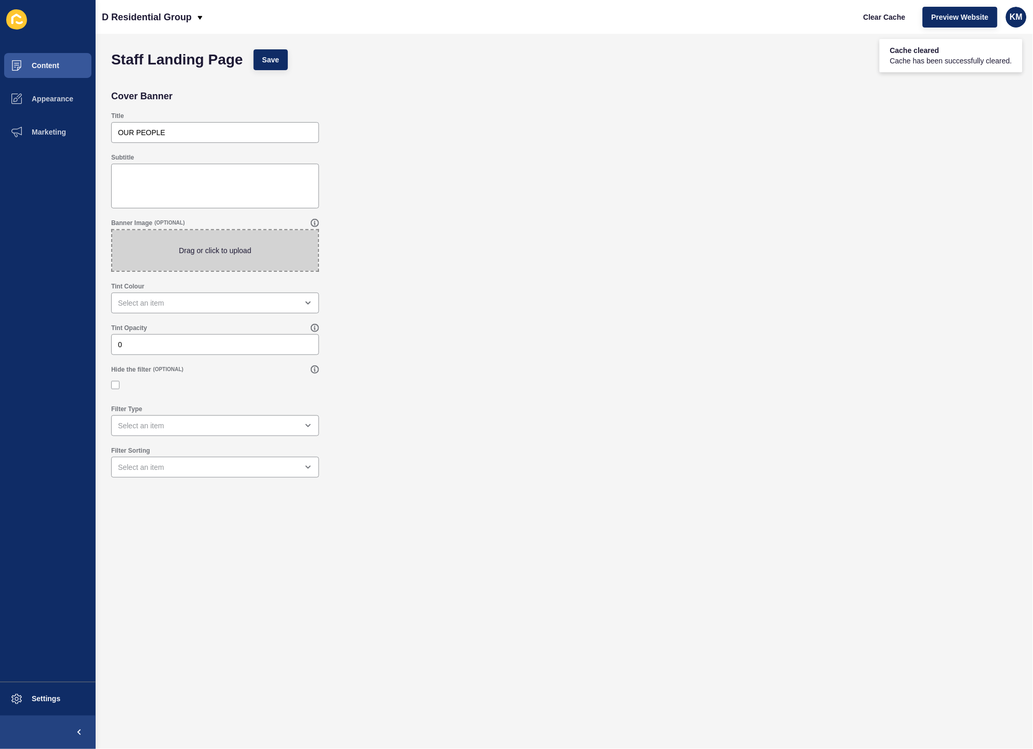
click at [245, 258] on span at bounding box center [215, 250] width 206 height 41
click at [112, 230] on input "Drag or click to upload" at bounding box center [112, 230] width 0 height 0
type input "C:\fakepath\another another test.jpg"
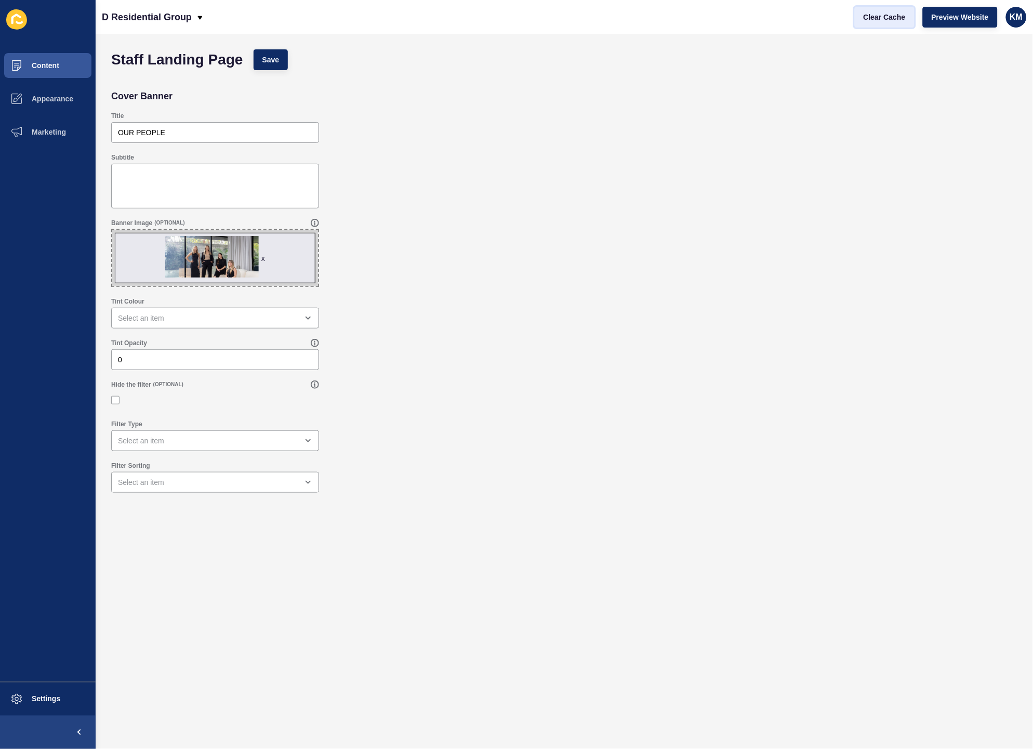
click at [893, 17] on span "Clear Cache" at bounding box center [885, 17] width 42 height 10
click at [263, 61] on span "Save" at bounding box center [271, 60] width 17 height 10
click at [880, 17] on span "Clear Cache" at bounding box center [885, 17] width 42 height 10
